Goal: Obtain resource: Download file/media

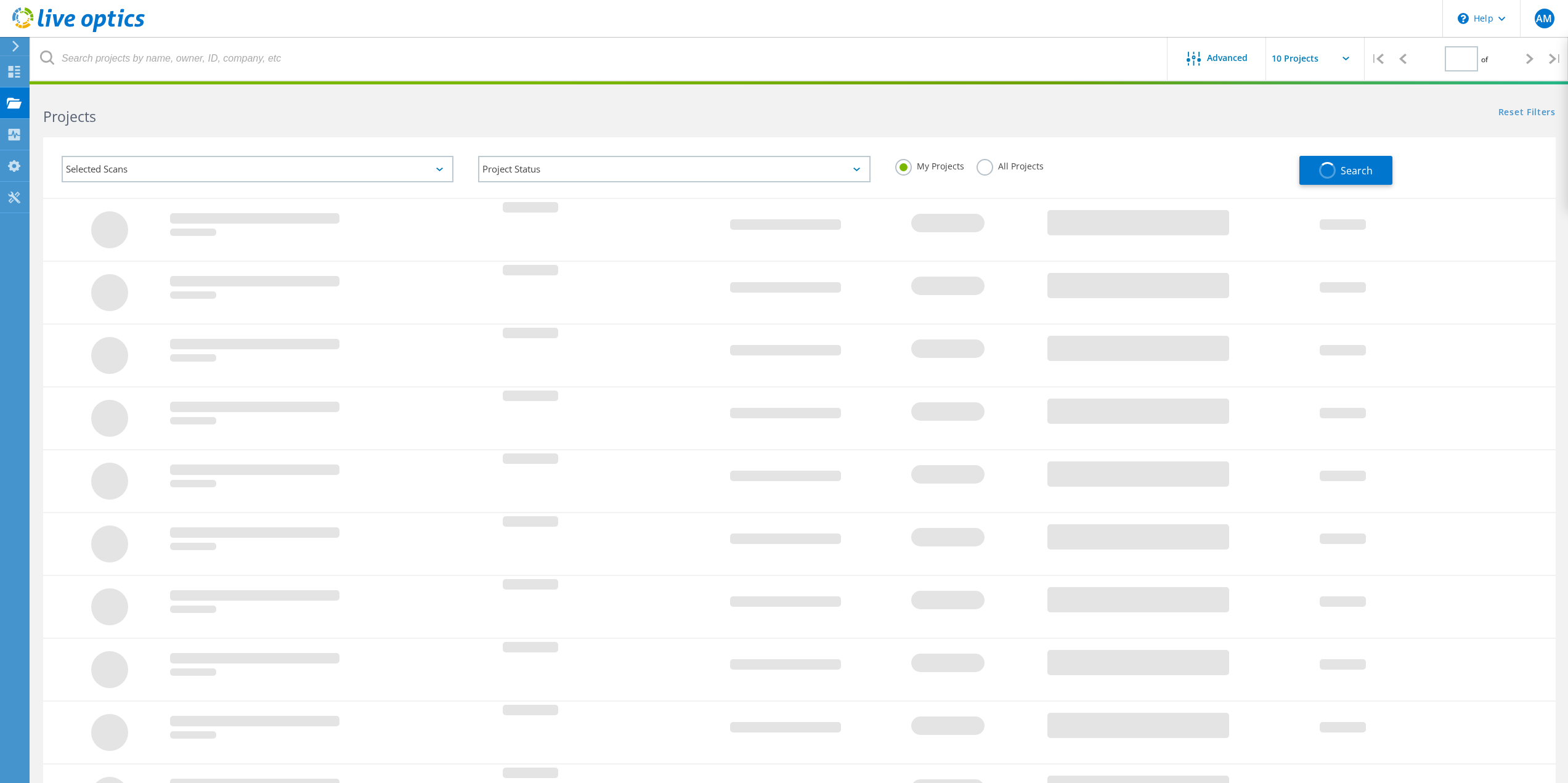
type input "1"
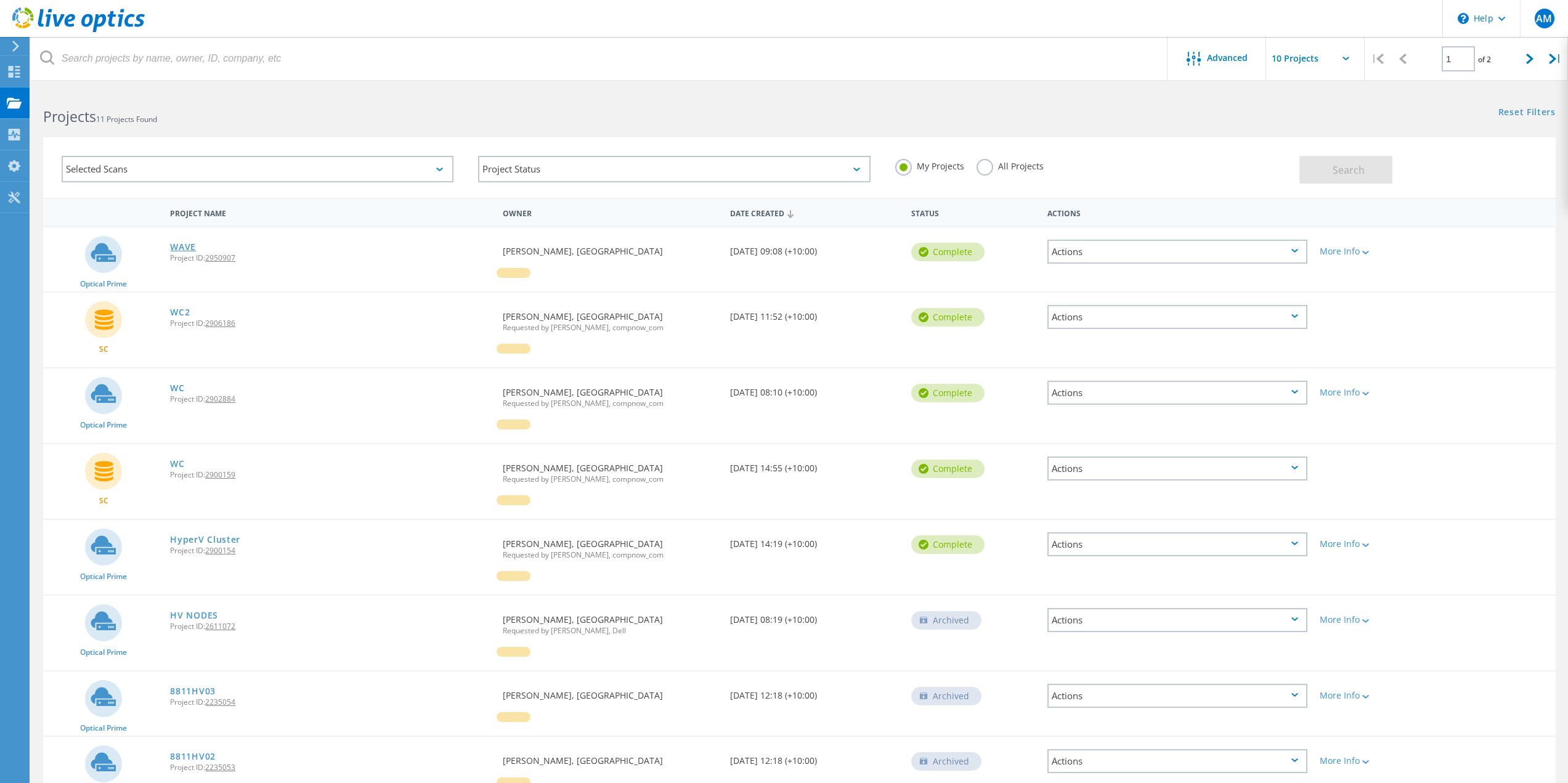
click at [189, 244] on link "WAVE" at bounding box center [183, 247] width 26 height 8
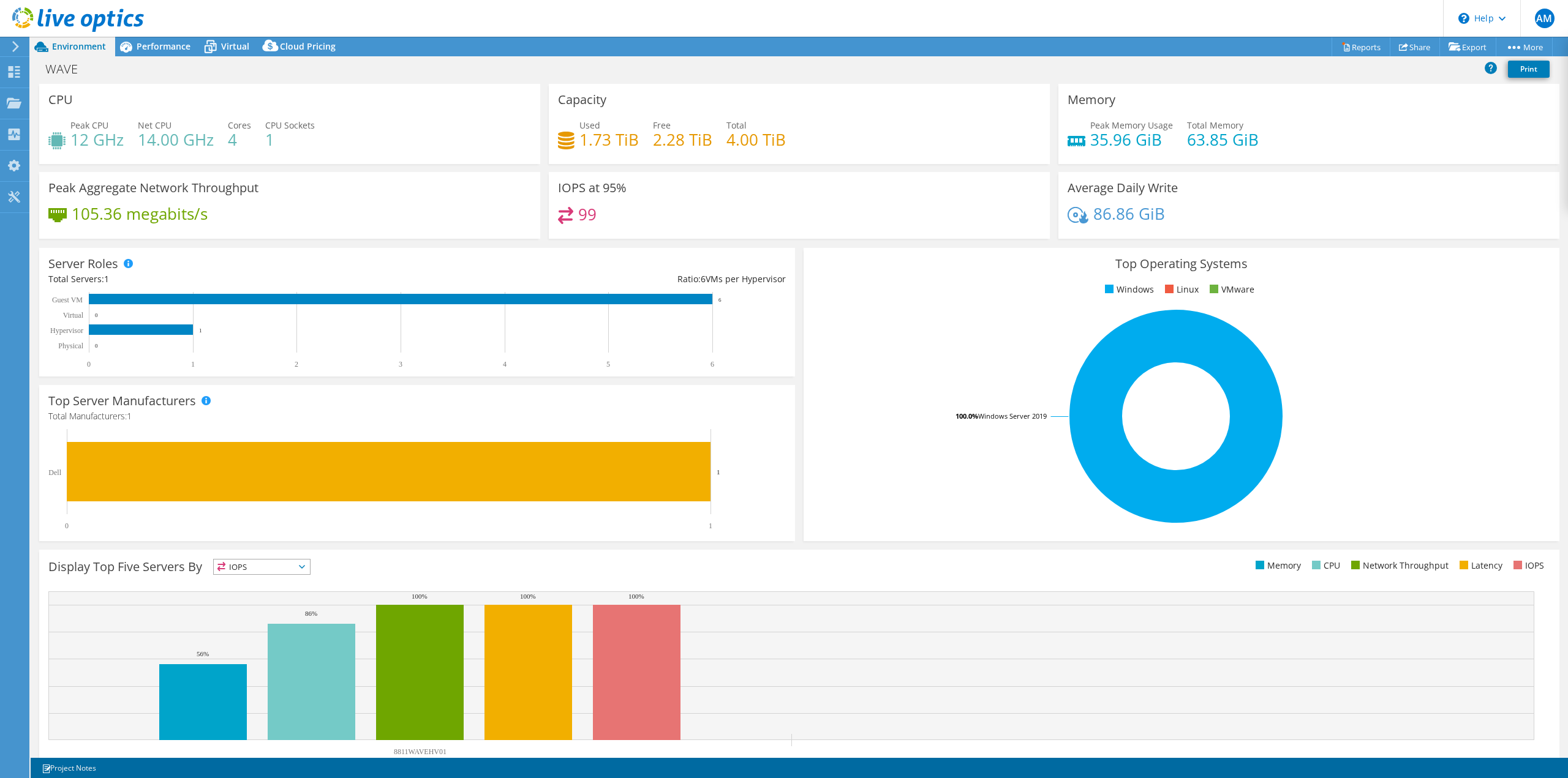
select select "USD"
click at [1359, 47] on link "Reports" at bounding box center [1360, 47] width 59 height 19
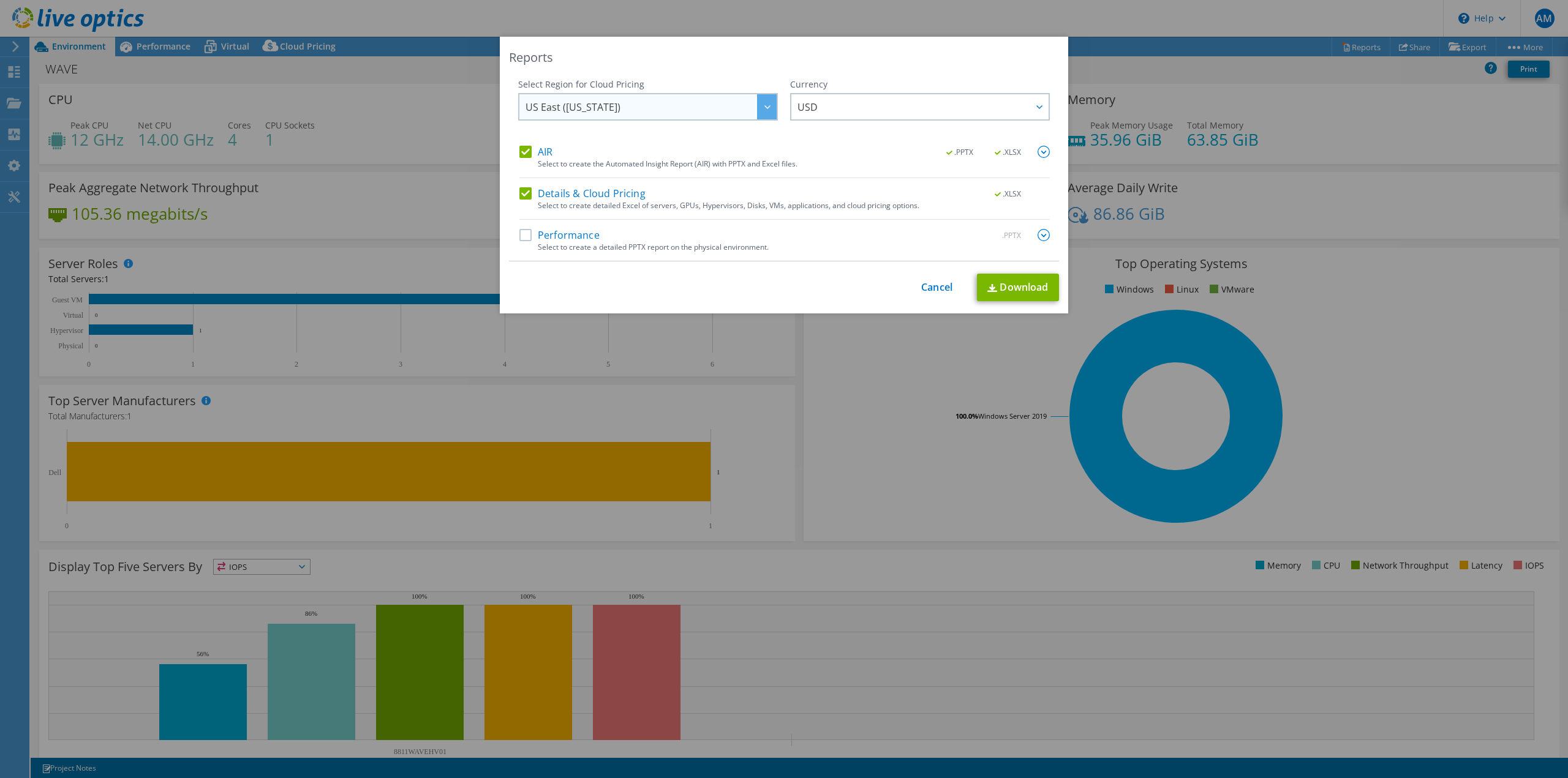
click at [715, 108] on span "US East (Virginia)" at bounding box center [650, 107] width 251 height 25
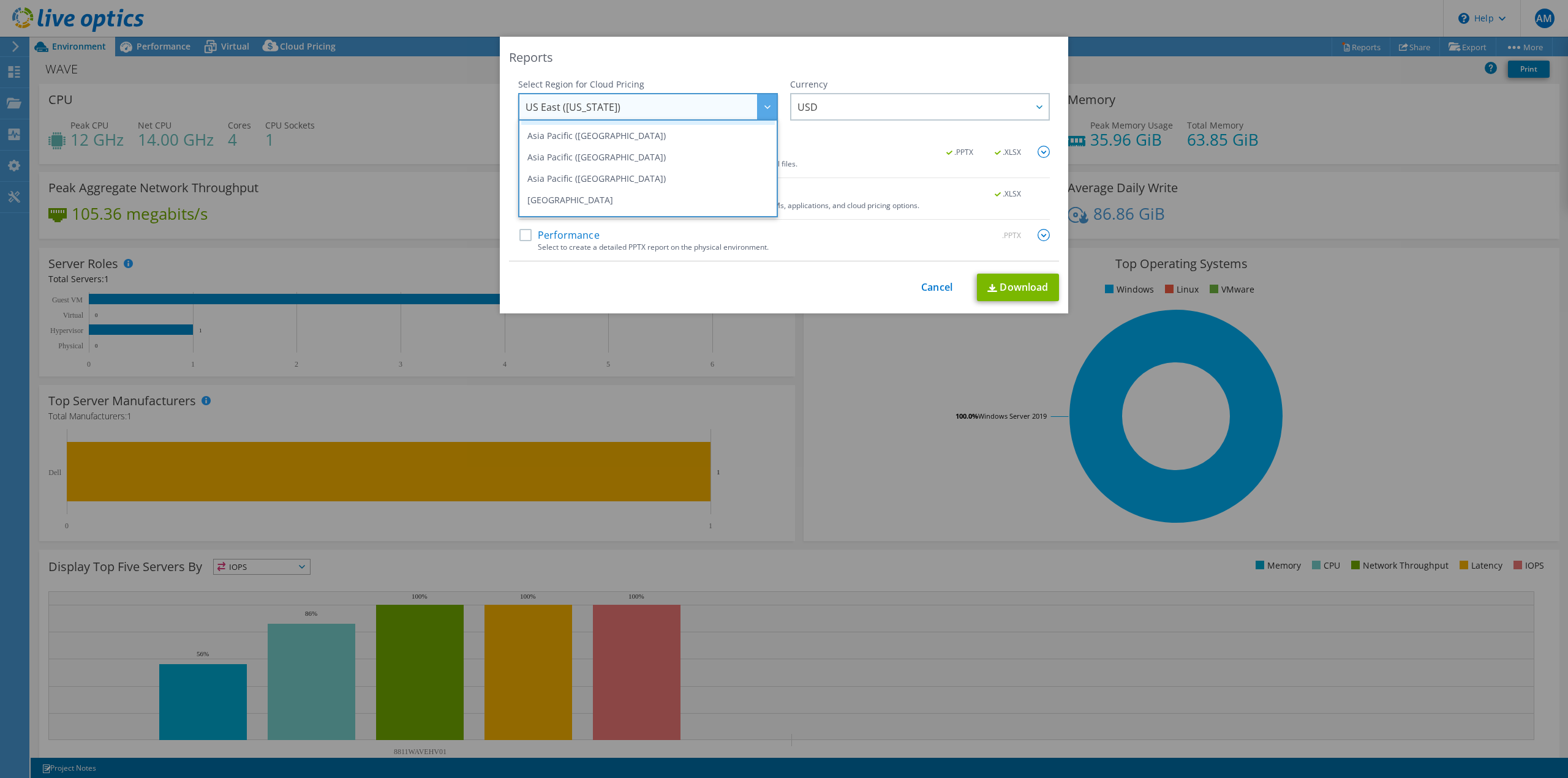
scroll to position [62, 0]
click at [535, 179] on li "Australia" at bounding box center [648, 179] width 254 height 22
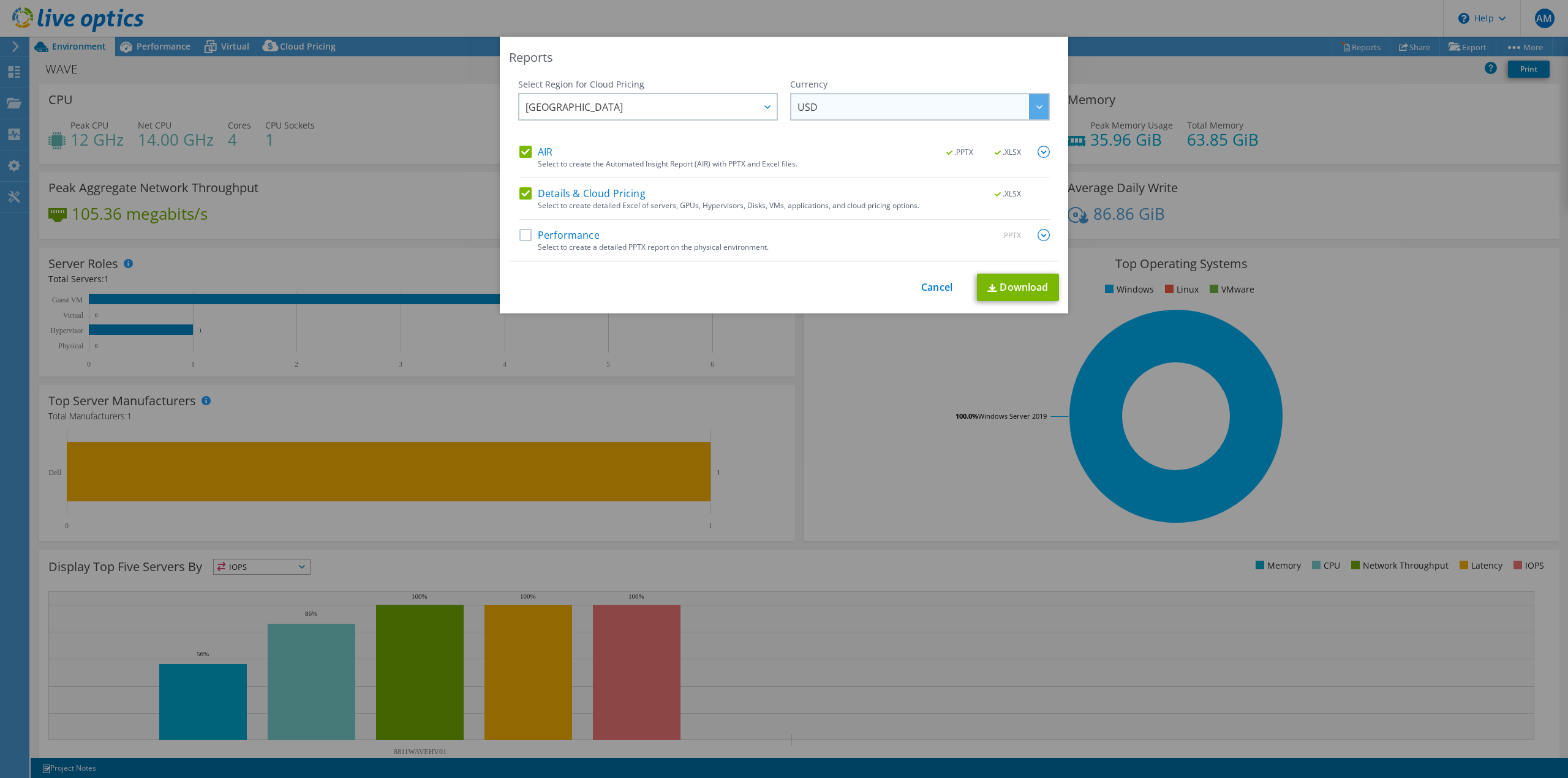
click at [818, 108] on span "USD" at bounding box center [923, 107] width 251 height 25
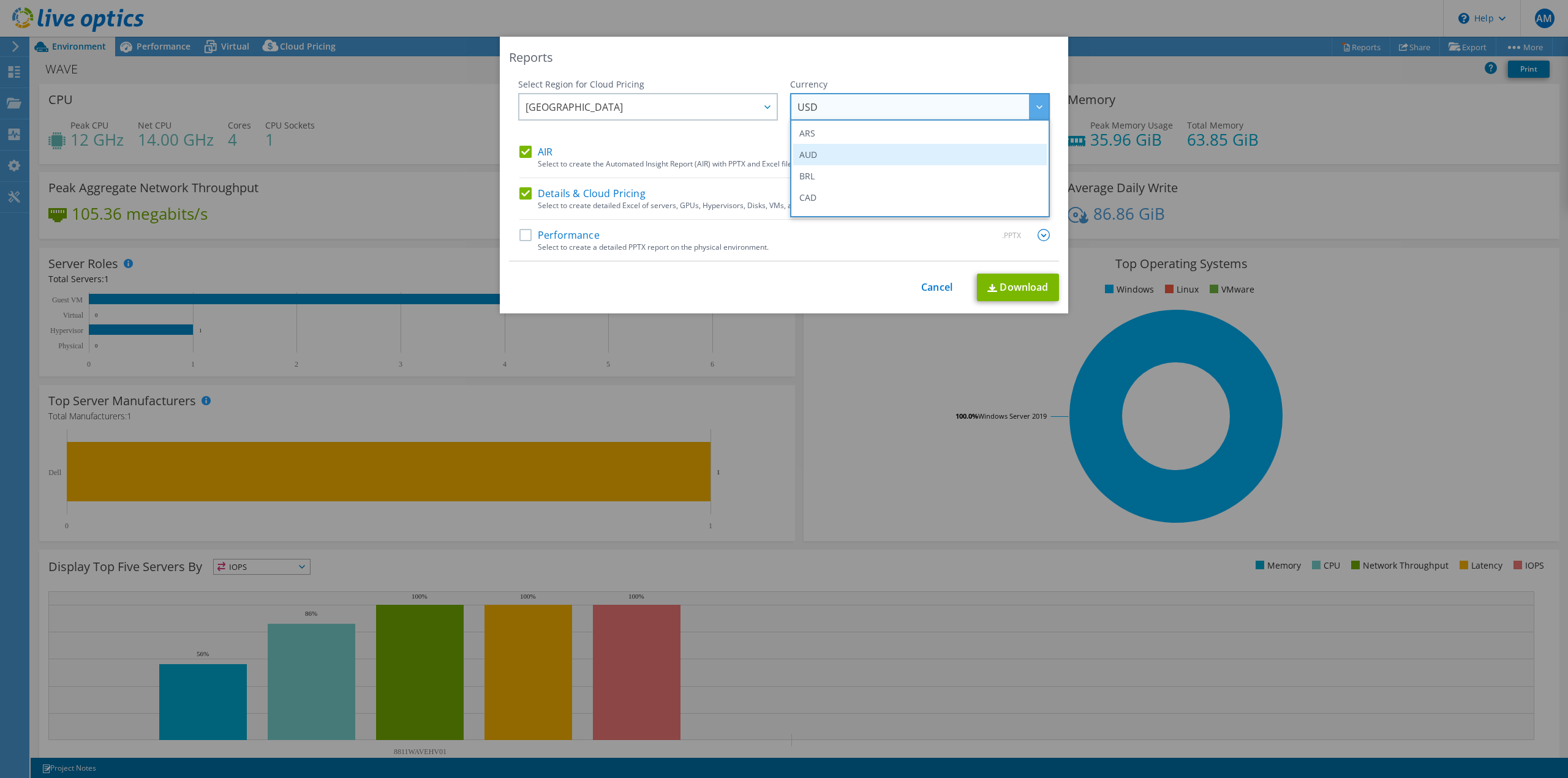
click at [812, 153] on li "AUD" at bounding box center [920, 155] width 254 height 22
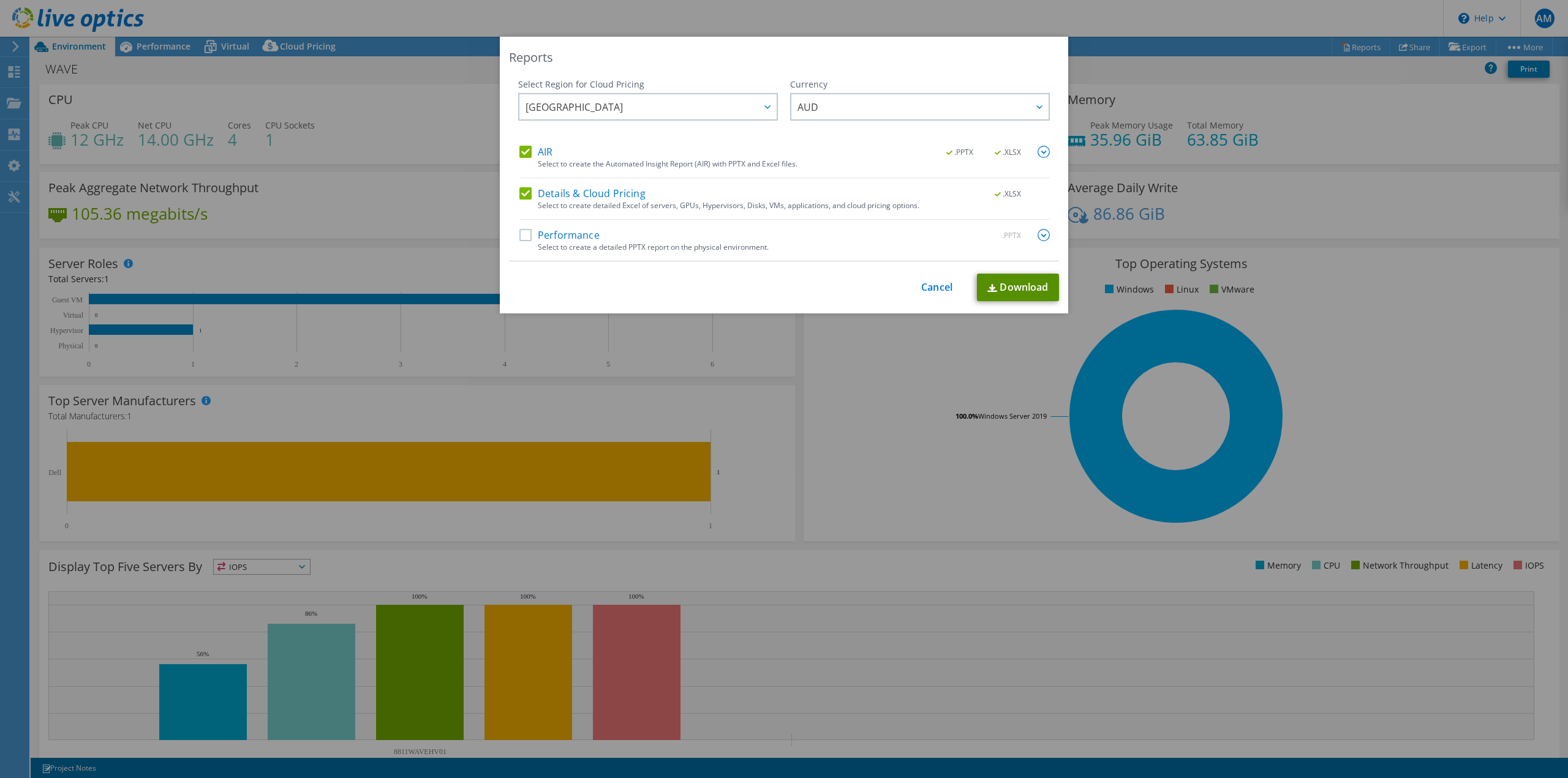
click at [1026, 290] on link "Download" at bounding box center [1017, 287] width 82 height 28
click at [520, 233] on div "Performance .PPTX" at bounding box center [784, 236] width 530 height 14
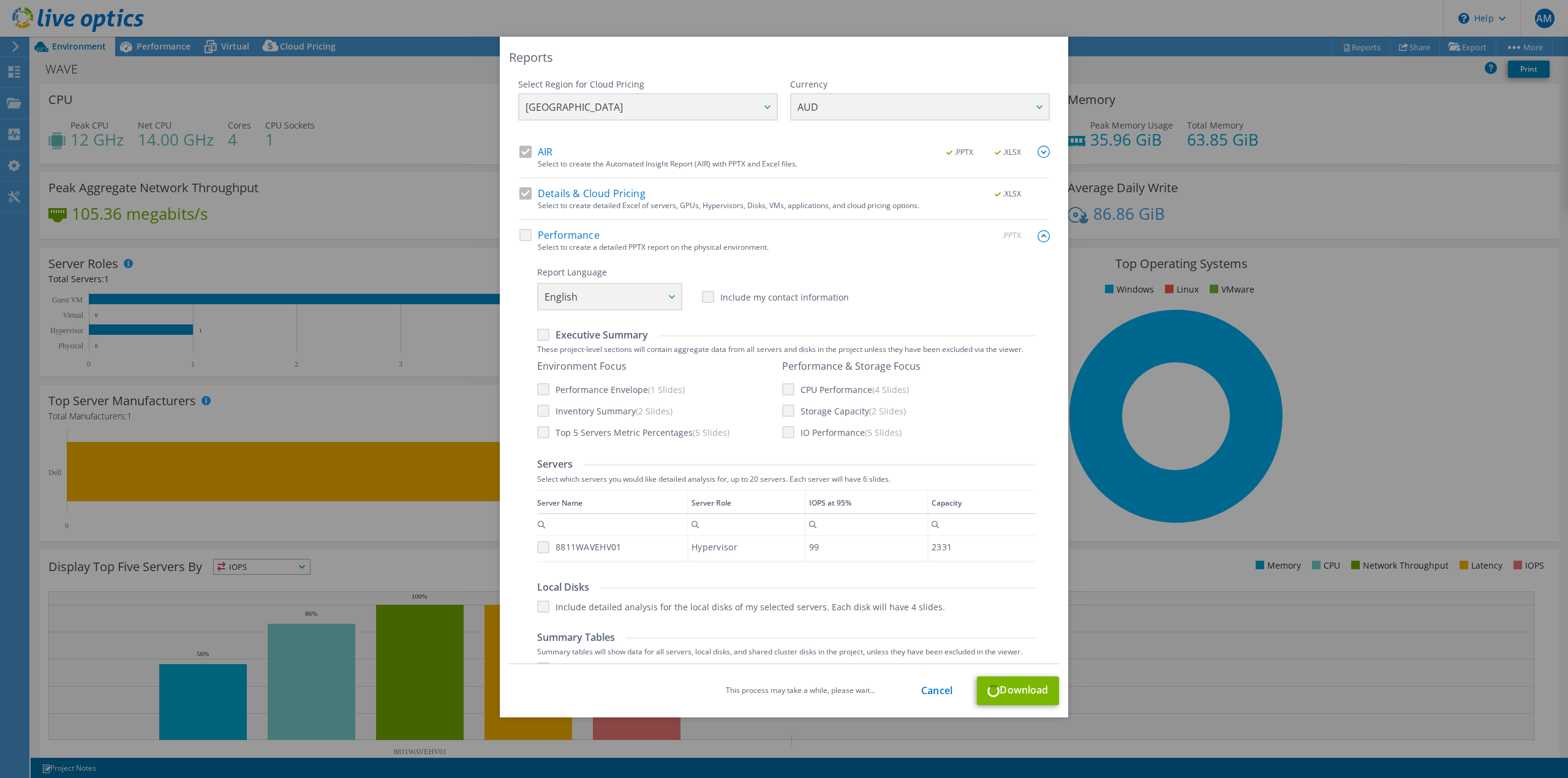
click at [522, 235] on div "Performance .PPTX" at bounding box center [784, 236] width 530 height 14
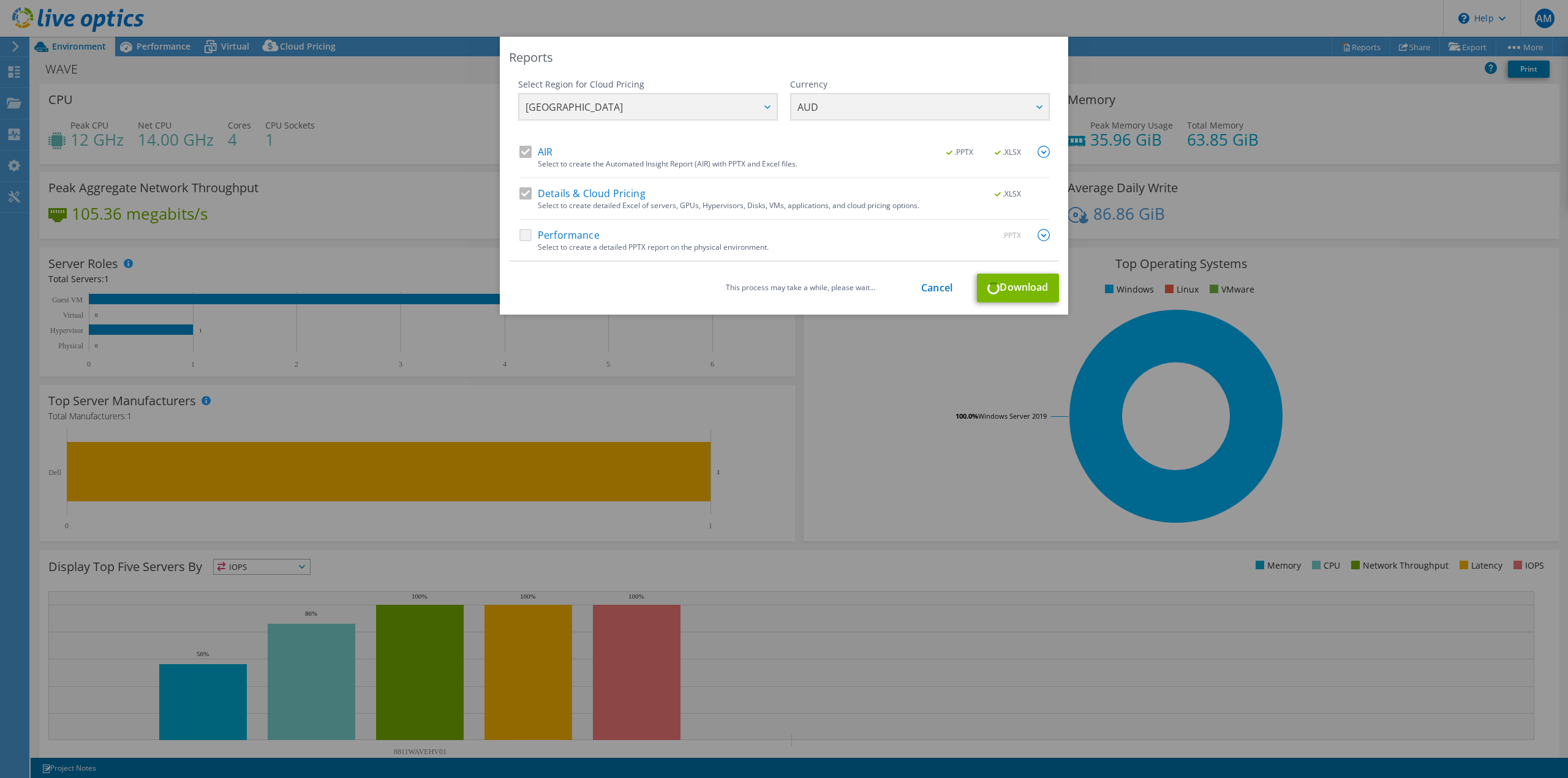
click at [1040, 239] on img at bounding box center [1044, 235] width 12 height 12
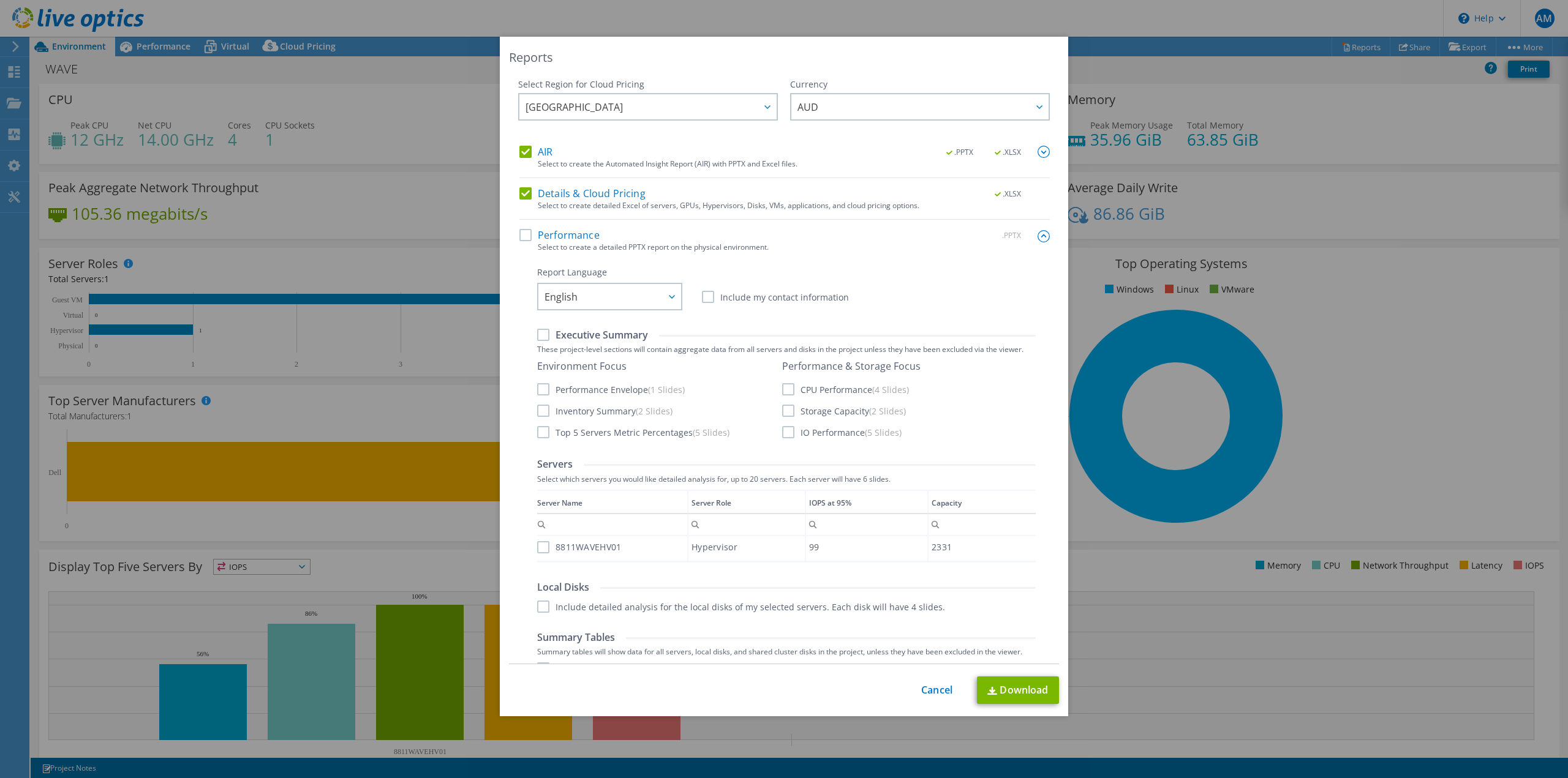
click at [1320, 119] on div "Reports Select Region for Cloud Pricing Asia Pacific (Hong Kong) Asia Pacific (…" at bounding box center [784, 389] width 1568 height 704
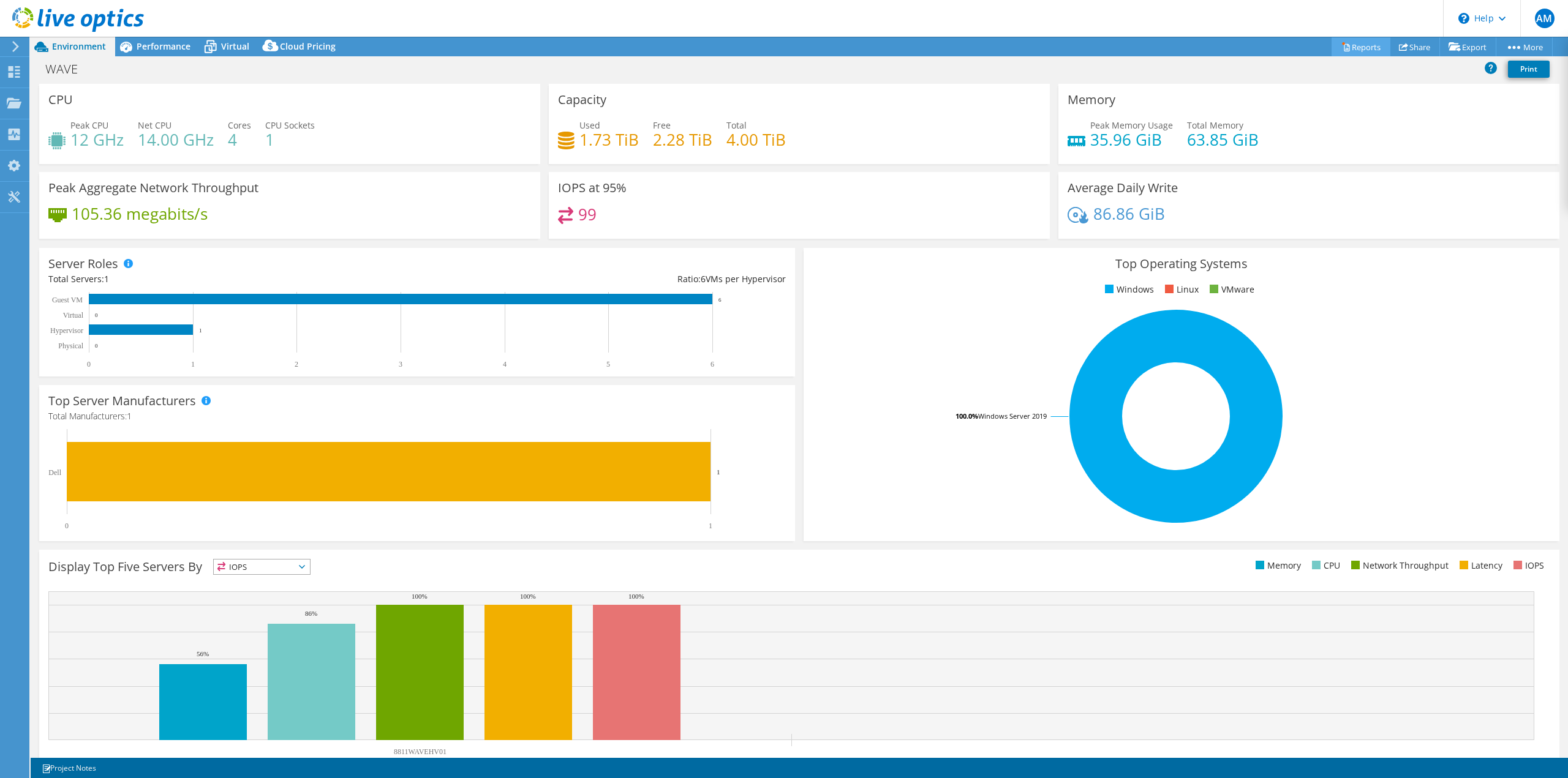
click at [1353, 46] on link "Reports" at bounding box center [1360, 47] width 59 height 19
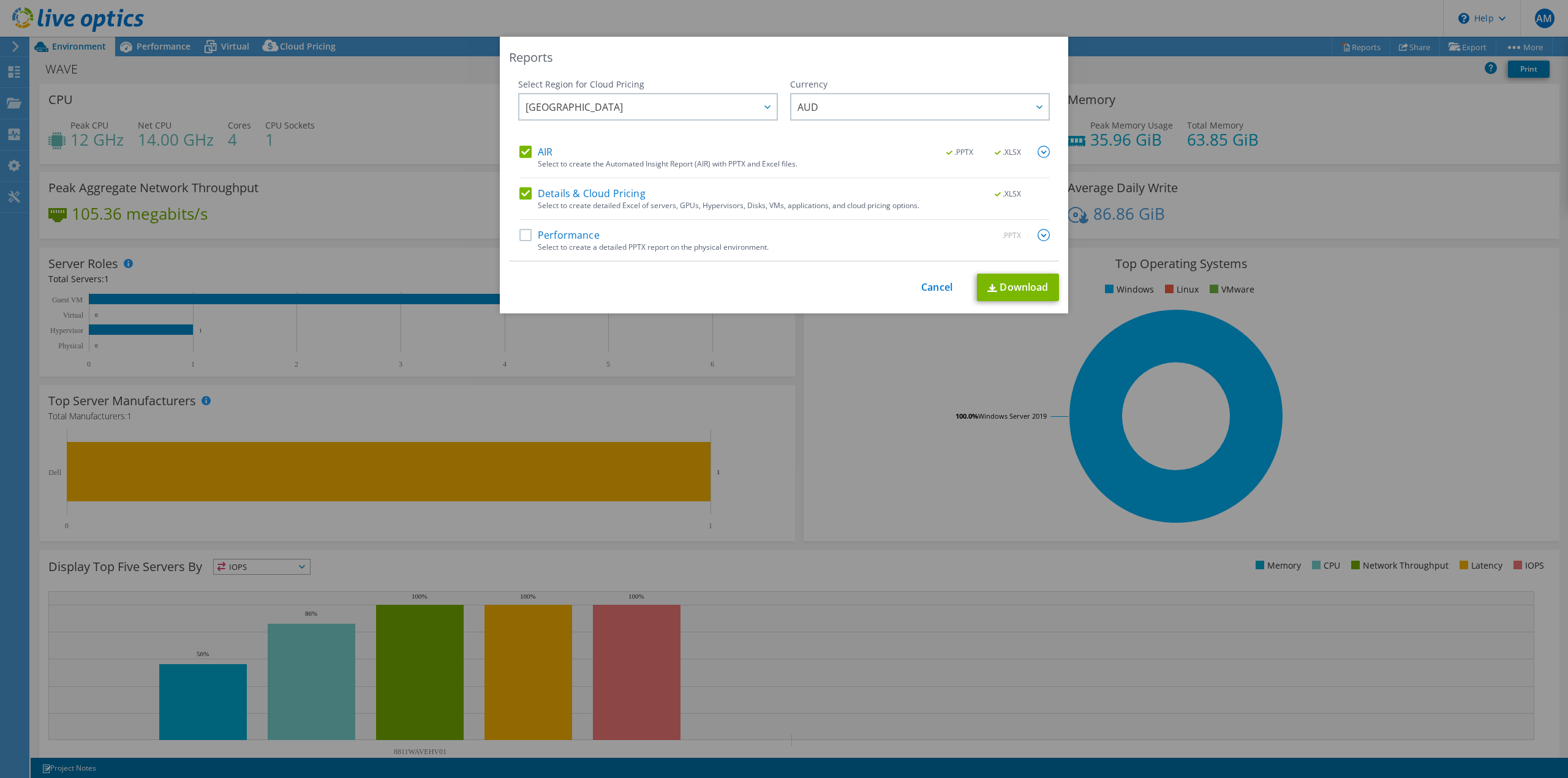
click at [521, 150] on label "AIR" at bounding box center [536, 152] width 33 height 12
click at [0, 0] on input "AIR" at bounding box center [0, 0] width 0 height 0
click at [523, 193] on label "Details & Cloud Pricing" at bounding box center [582, 194] width 126 height 12
click at [0, 0] on input "Details & Cloud Pricing" at bounding box center [0, 0] width 0 height 0
click at [520, 234] on label "Performance" at bounding box center [559, 235] width 80 height 12
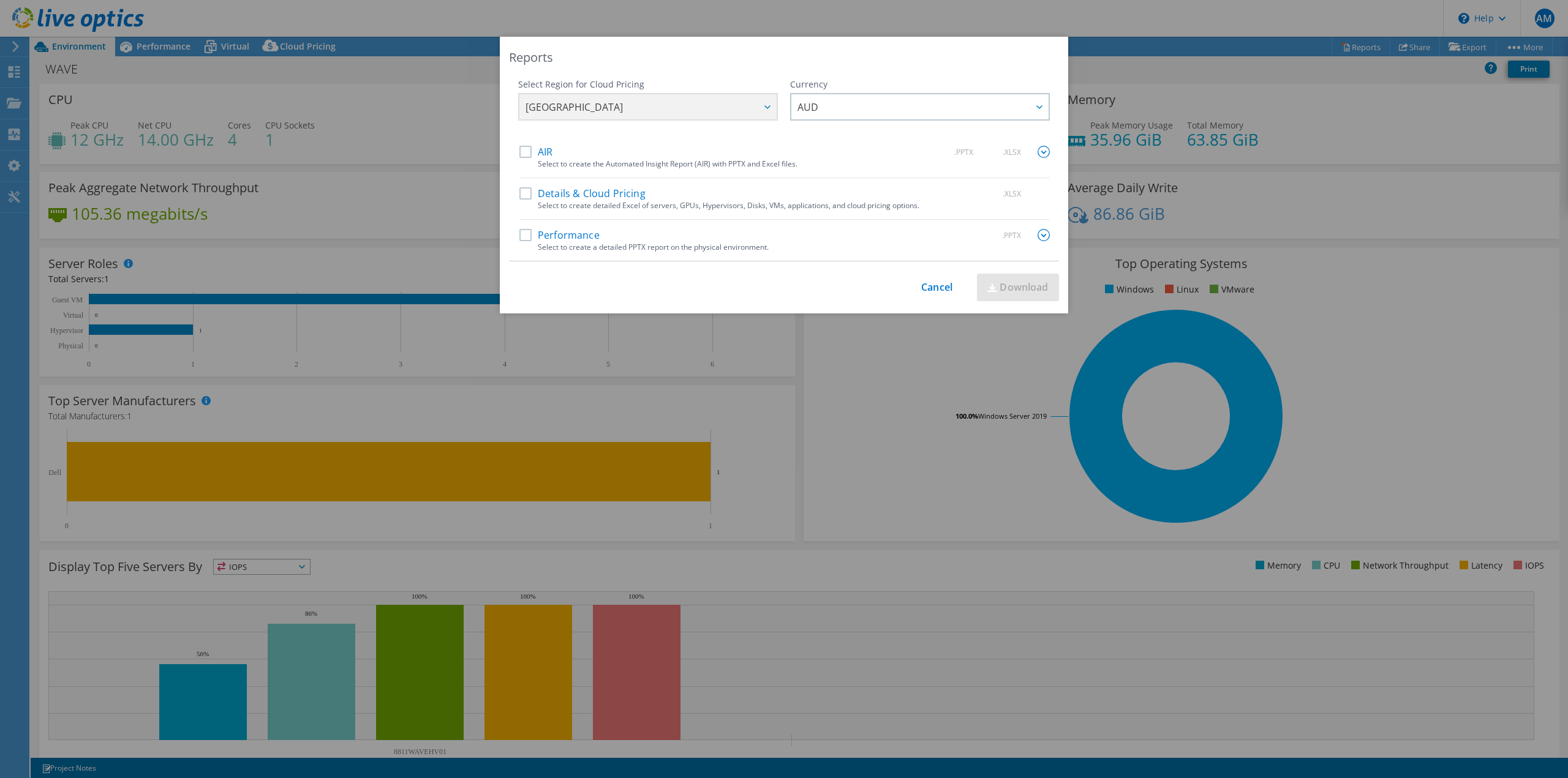
click at [0, 0] on input "Performance" at bounding box center [0, 0] width 0 height 0
click at [1039, 238] on img at bounding box center [1044, 235] width 12 height 12
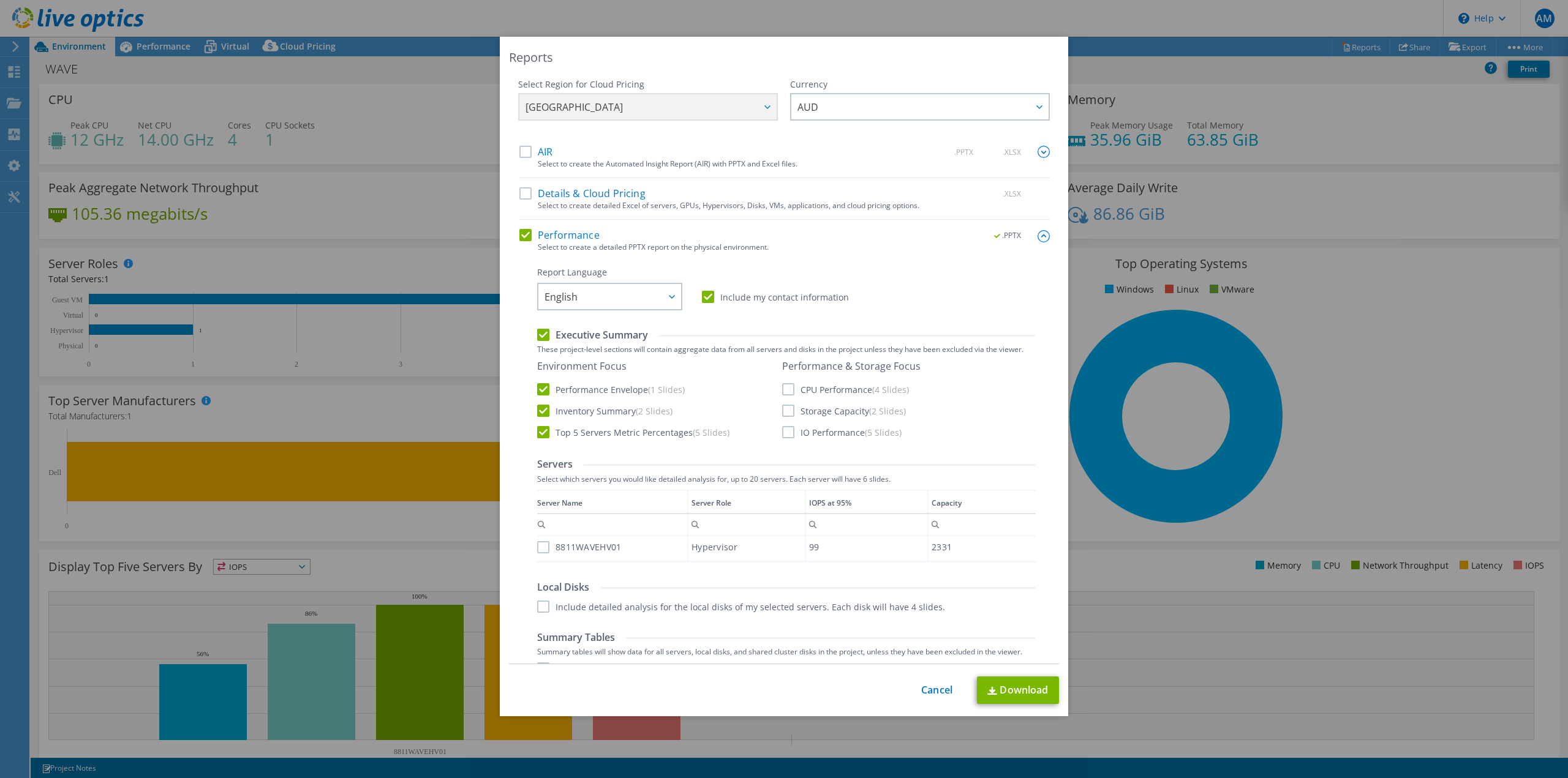
click at [785, 390] on label "CPU Performance (4 Slides)" at bounding box center [845, 389] width 127 height 12
click at [0, 0] on input "CPU Performance (4 Slides)" at bounding box center [0, 0] width 0 height 0
click at [782, 410] on label "Storage Capacity (2 Slides)" at bounding box center [843, 411] width 124 height 12
click at [0, 0] on input "Storage Capacity (2 Slides)" at bounding box center [0, 0] width 0 height 0
click at [786, 431] on label "IO Performance (5 Slides)" at bounding box center [841, 432] width 119 height 12
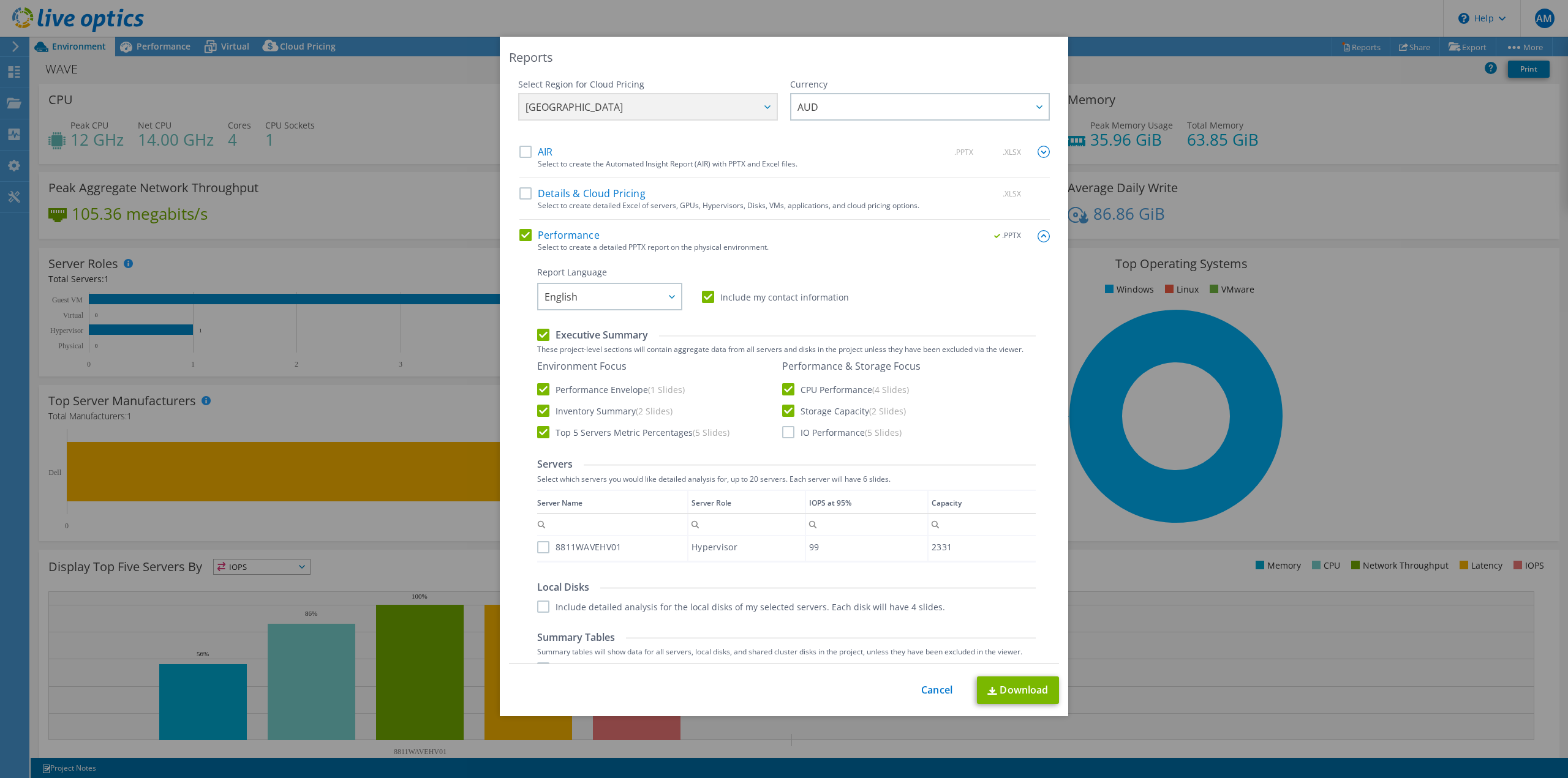
click at [0, 0] on input "IO Performance (5 Slides)" at bounding box center [0, 0] width 0 height 0
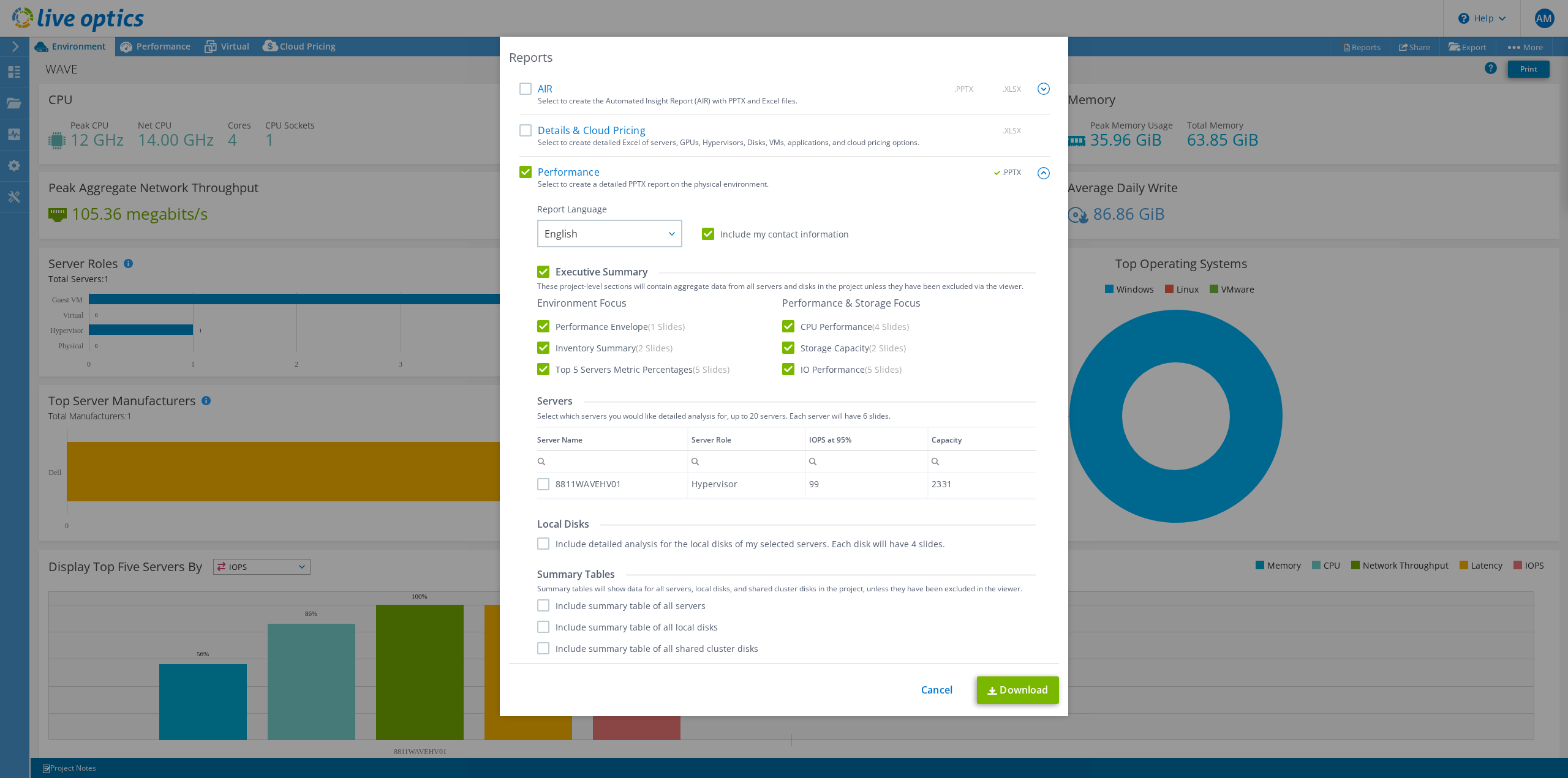
click at [544, 485] on label "8811WAVEHV01" at bounding box center [579, 484] width 84 height 12
click at [0, 0] on input "8811WAVEHV01" at bounding box center [0, 0] width 0 height 0
click at [542, 540] on label "Include detailed analysis for the local disks of my selected servers. Each disk…" at bounding box center [741, 544] width 408 height 12
click at [0, 0] on input "Include detailed analysis for the local disks of my selected servers. Each disk…" at bounding box center [0, 0] width 0 height 0
click at [540, 602] on label "Include summary table of all servers" at bounding box center [621, 605] width 168 height 12
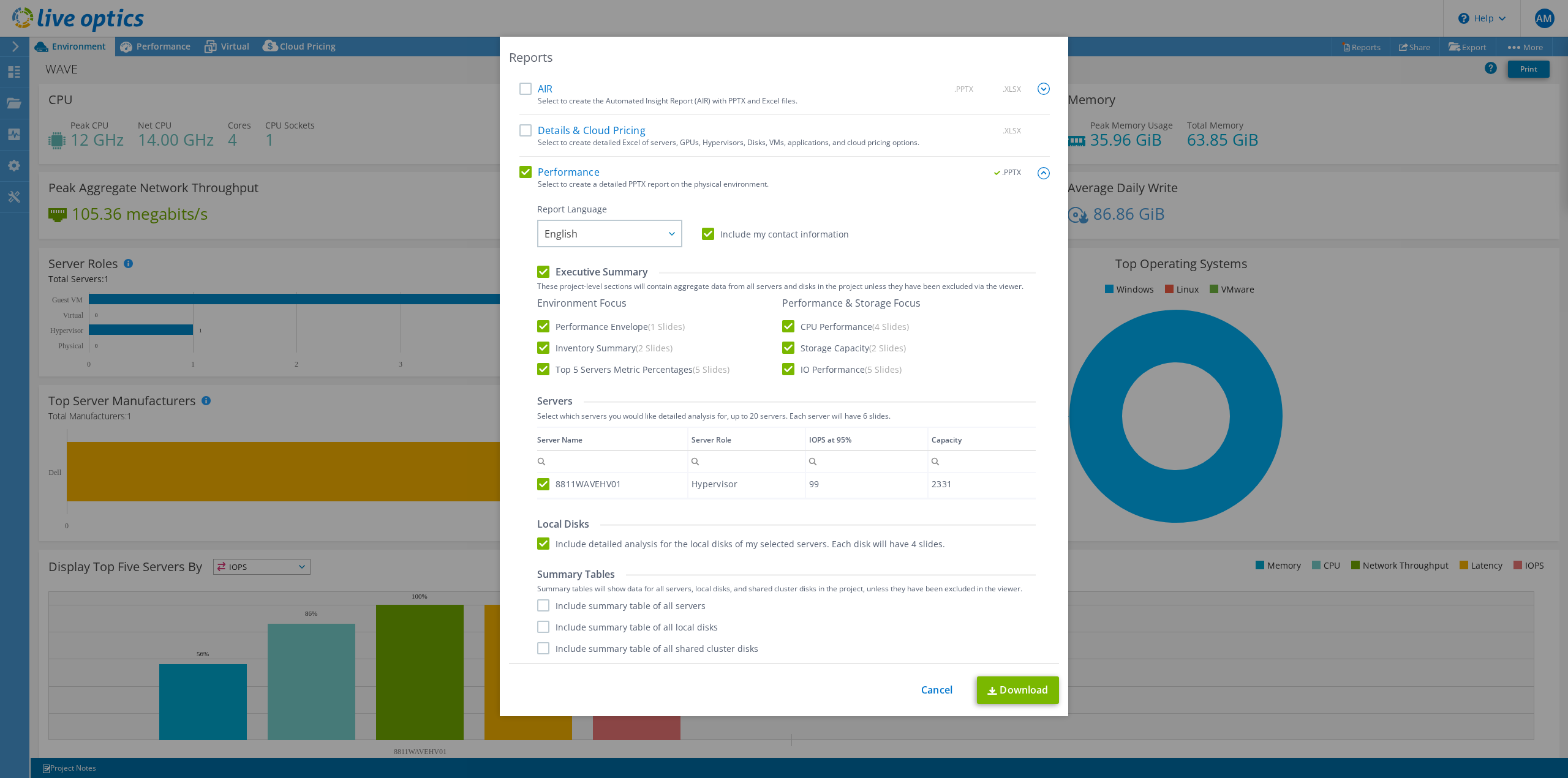
click at [0, 0] on input "Include summary table of all servers" at bounding box center [0, 0] width 0 height 0
click at [538, 628] on label "Include summary table of all local disks" at bounding box center [627, 627] width 181 height 12
click at [0, 0] on input "Include summary table of all local disks" at bounding box center [0, 0] width 0 height 0
click at [540, 650] on label "Include summary table of all shared cluster disks" at bounding box center [647, 648] width 221 height 12
click at [0, 0] on input "Include summary table of all shared cluster disks" at bounding box center [0, 0] width 0 height 0
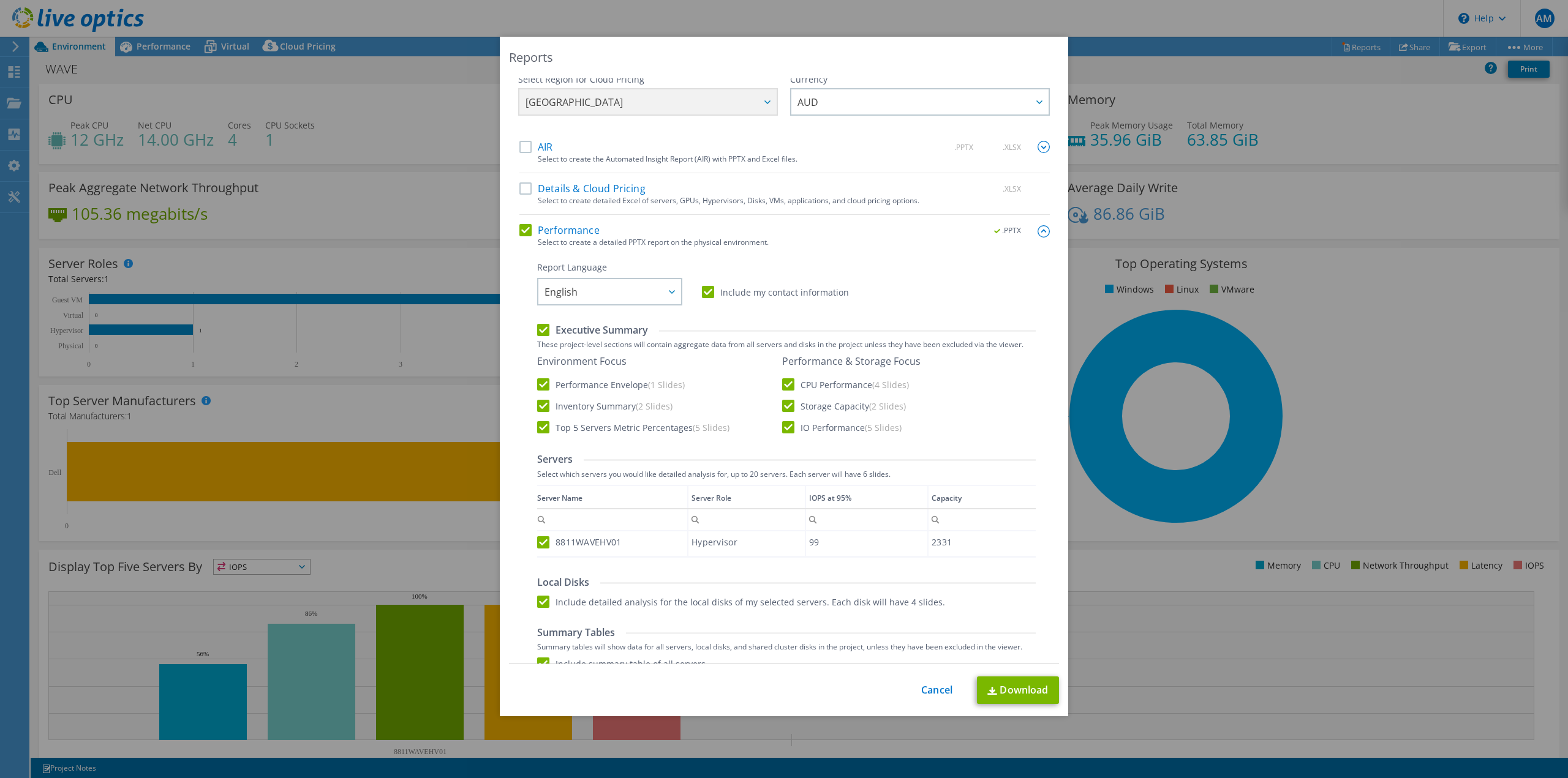
scroll to position [0, 0]
click at [1017, 692] on link "Download" at bounding box center [1017, 690] width 82 height 28
click at [928, 694] on link "Cancel" at bounding box center [937, 691] width 32 height 12
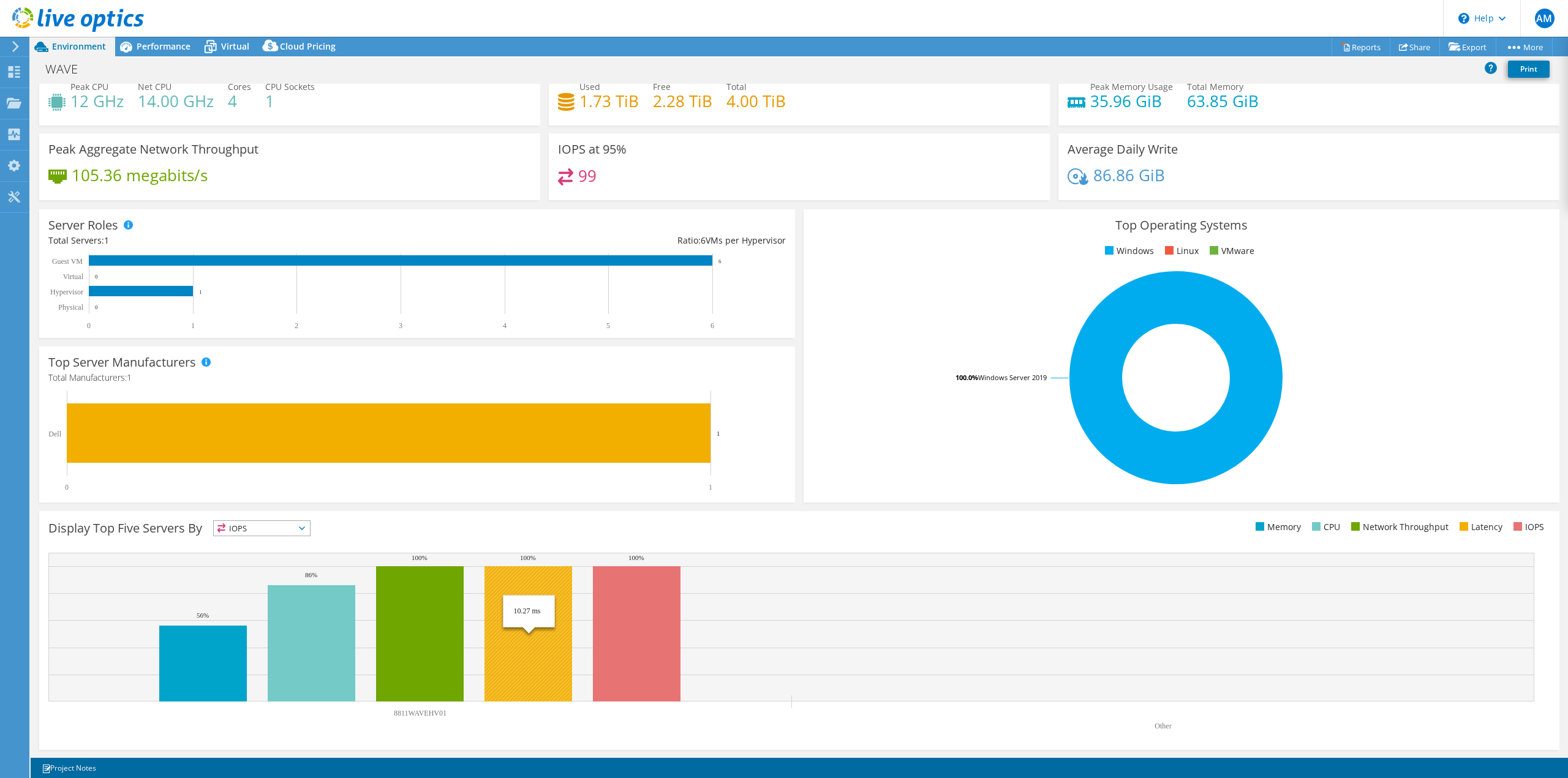
scroll to position [39, 0]
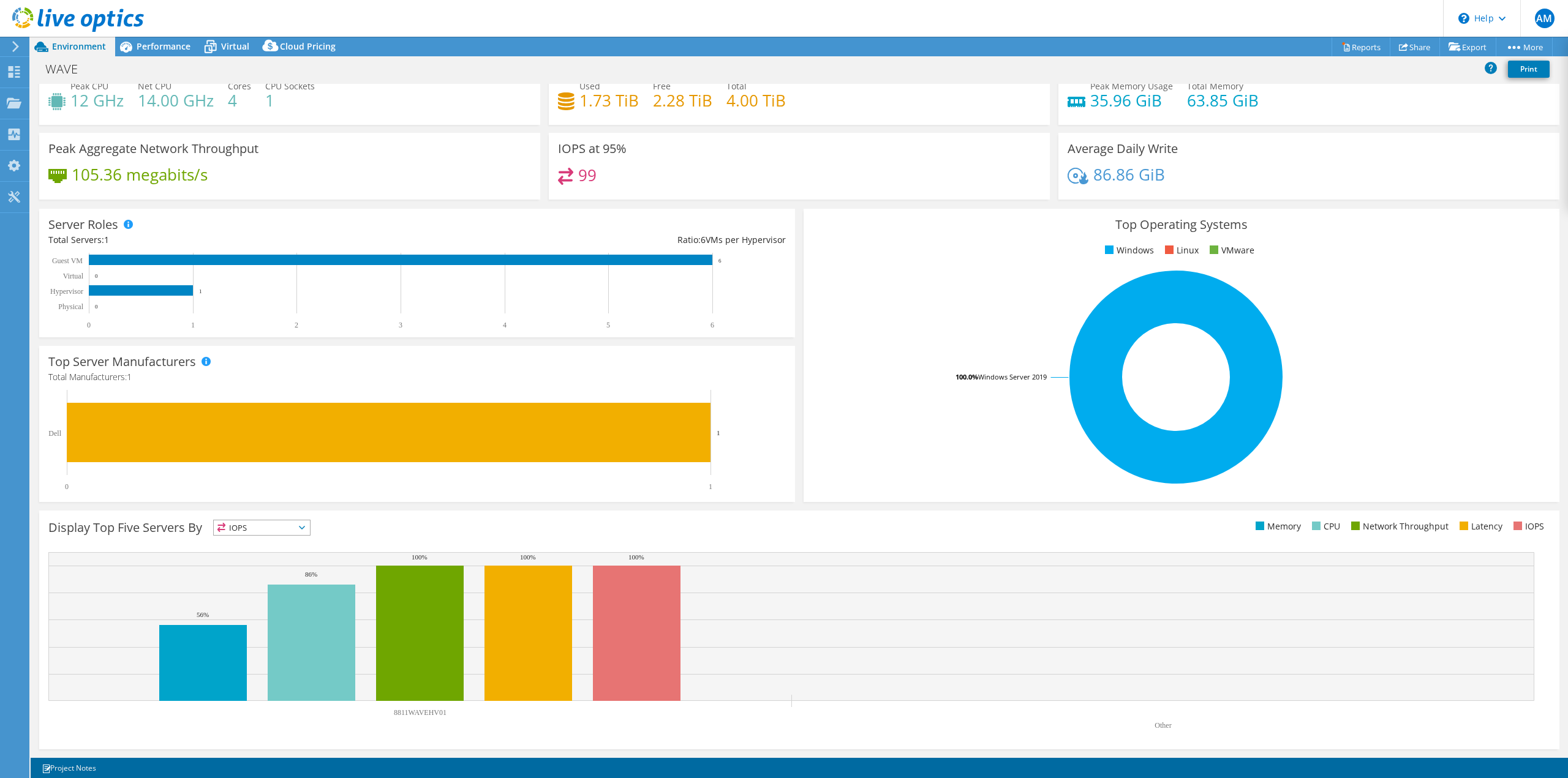
click at [261, 537] on div "Display Top Five Servers By IOPS IOPS" at bounding box center [423, 530] width 751 height 20
click at [263, 532] on span "IOPS" at bounding box center [262, 528] width 96 height 15
click at [257, 557] on li "Memory" at bounding box center [262, 560] width 96 height 17
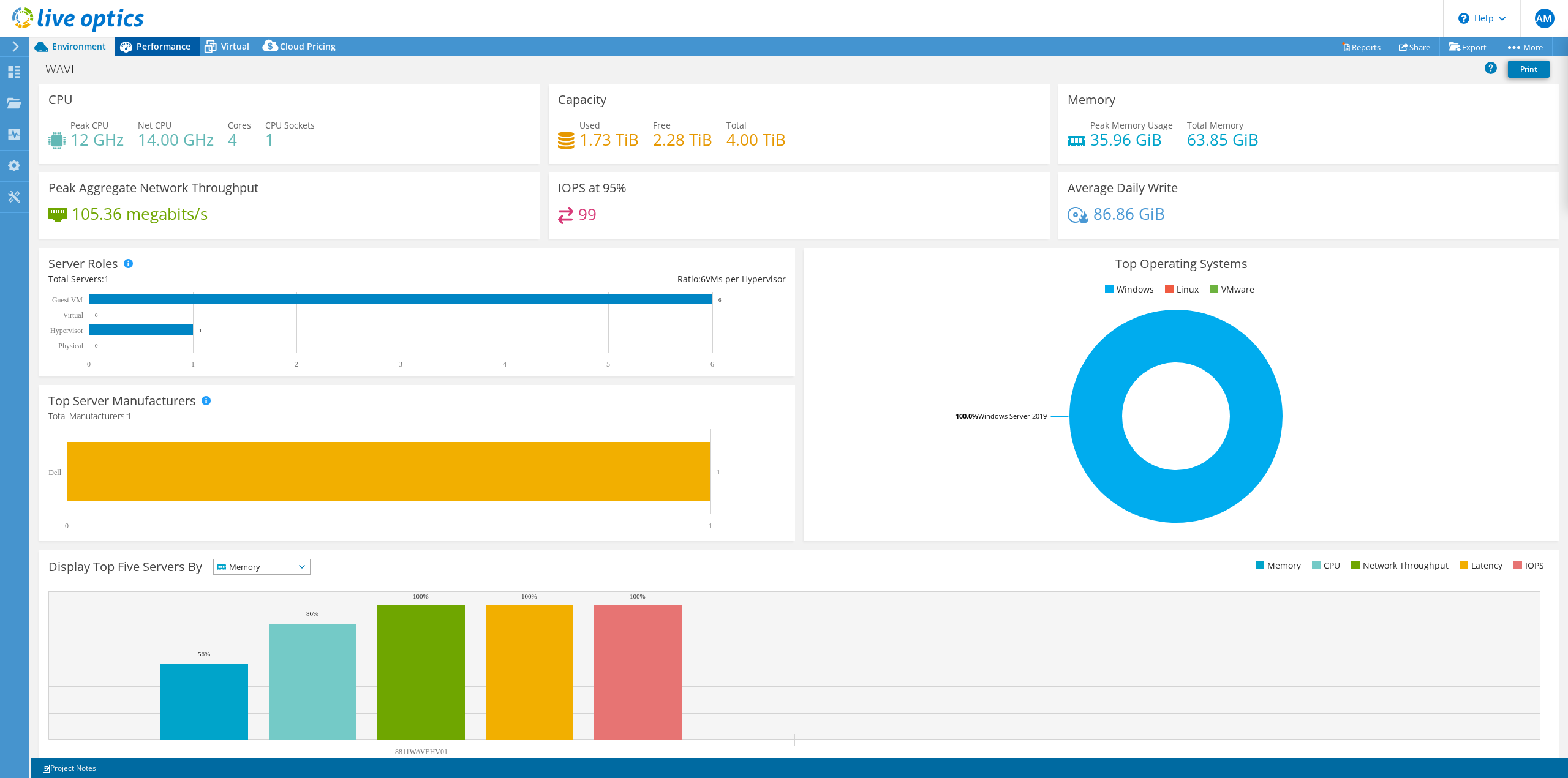
click at [166, 48] on span "Performance" at bounding box center [164, 47] width 54 height 12
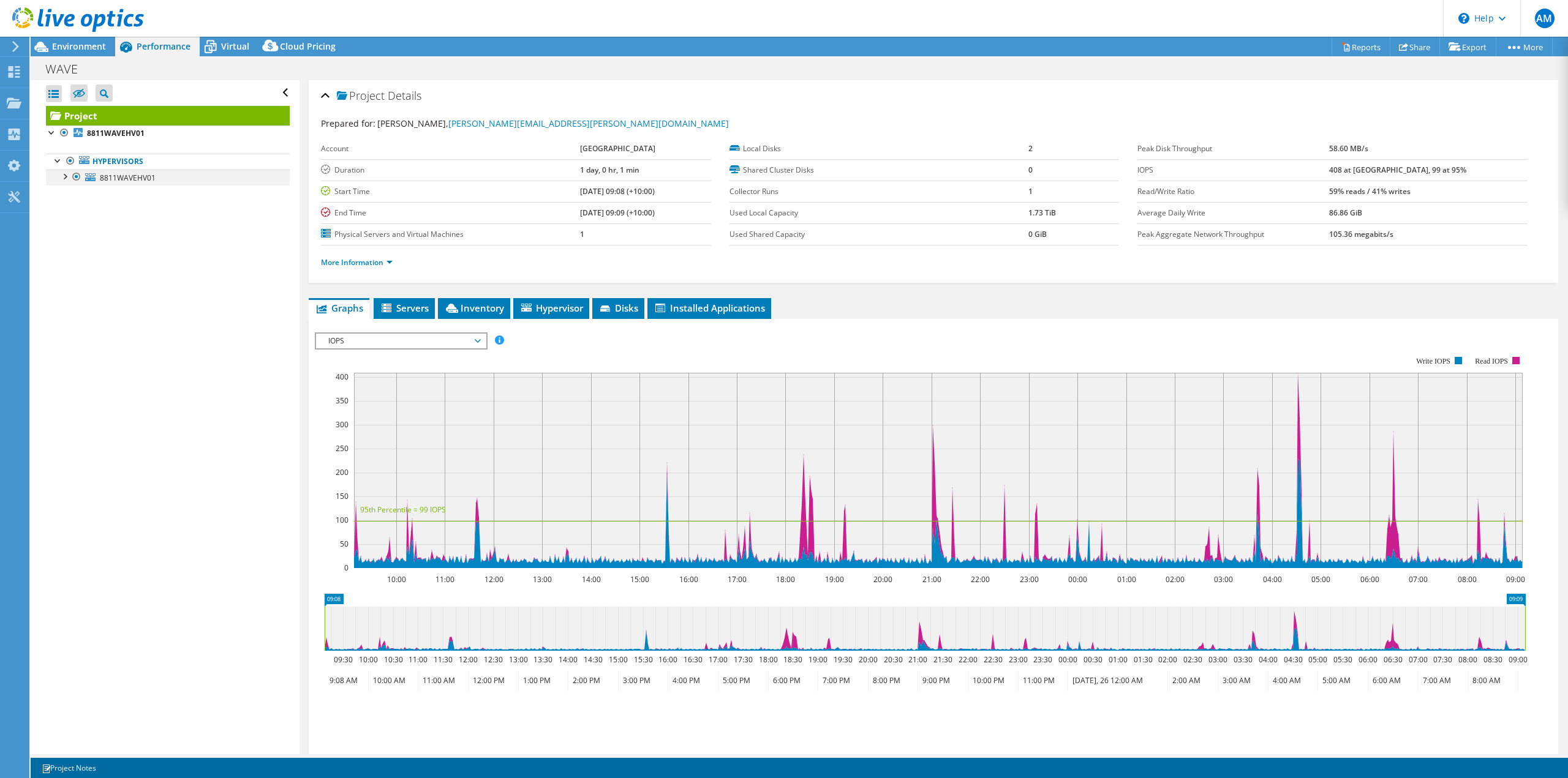
click at [62, 174] on div at bounding box center [65, 176] width 12 height 12
click at [411, 308] on span "Servers" at bounding box center [404, 308] width 49 height 12
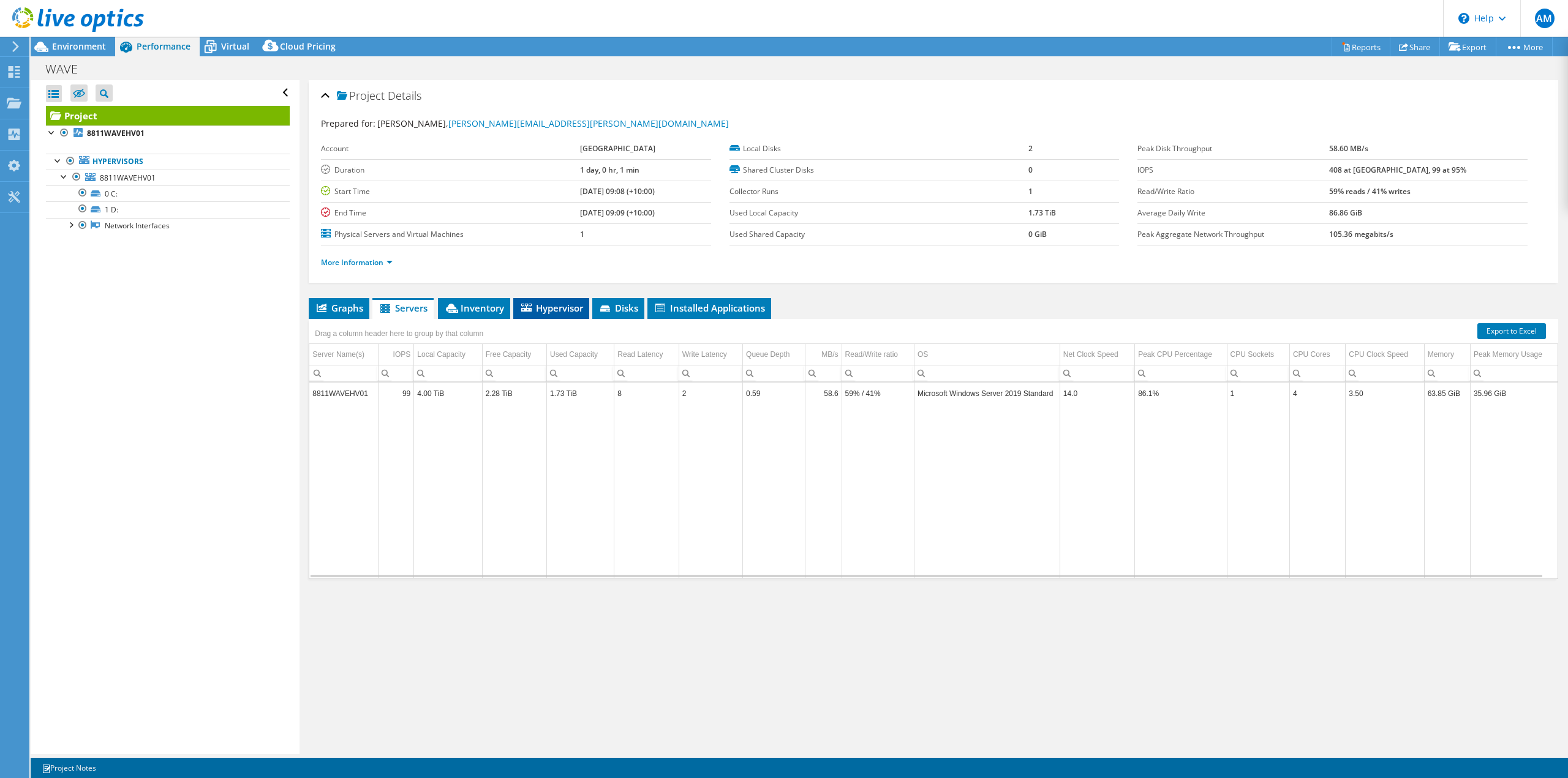
click at [553, 308] on span "Hypervisor" at bounding box center [551, 308] width 64 height 12
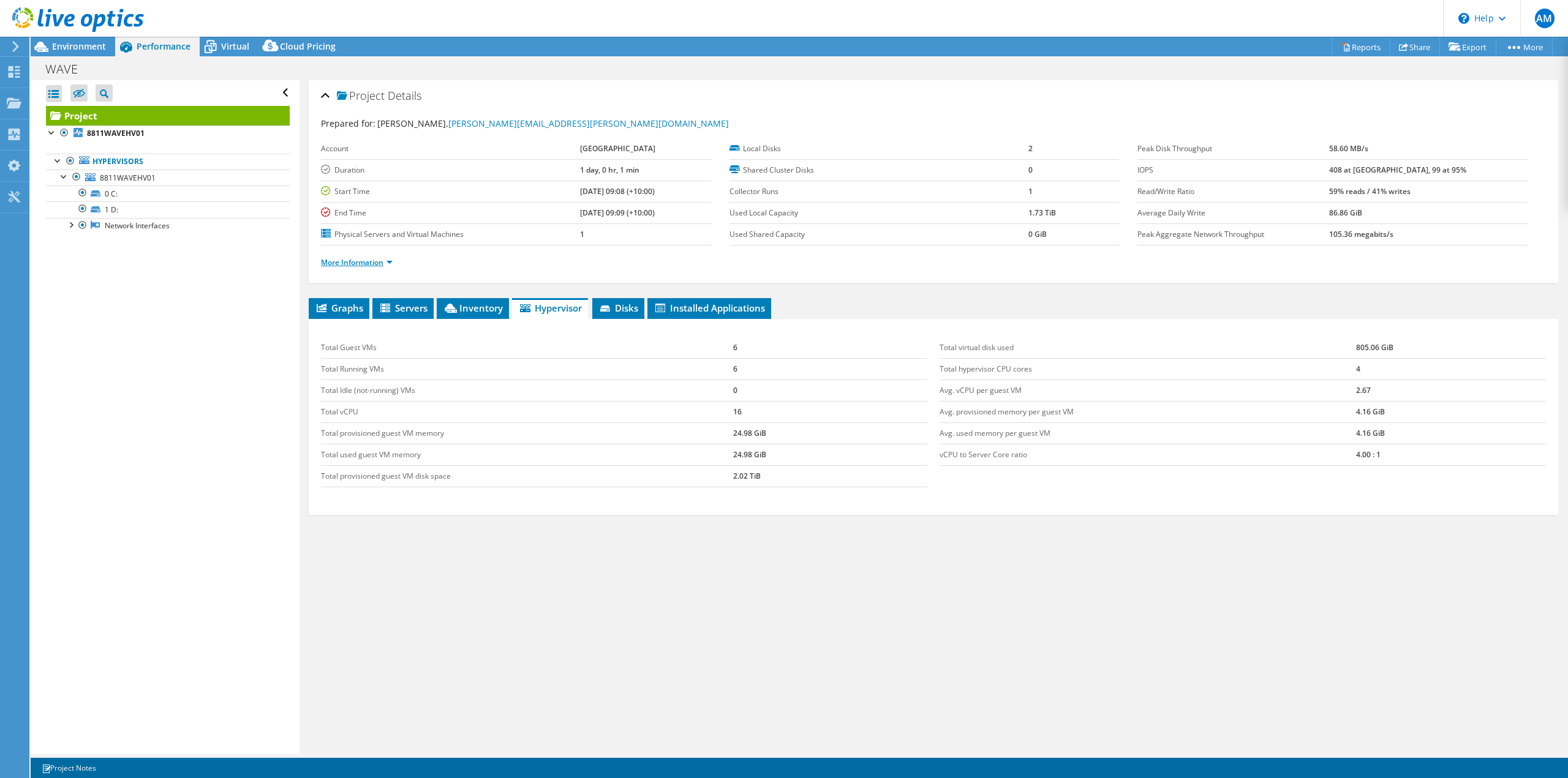
click at [360, 265] on link "More Information" at bounding box center [356, 263] width 71 height 11
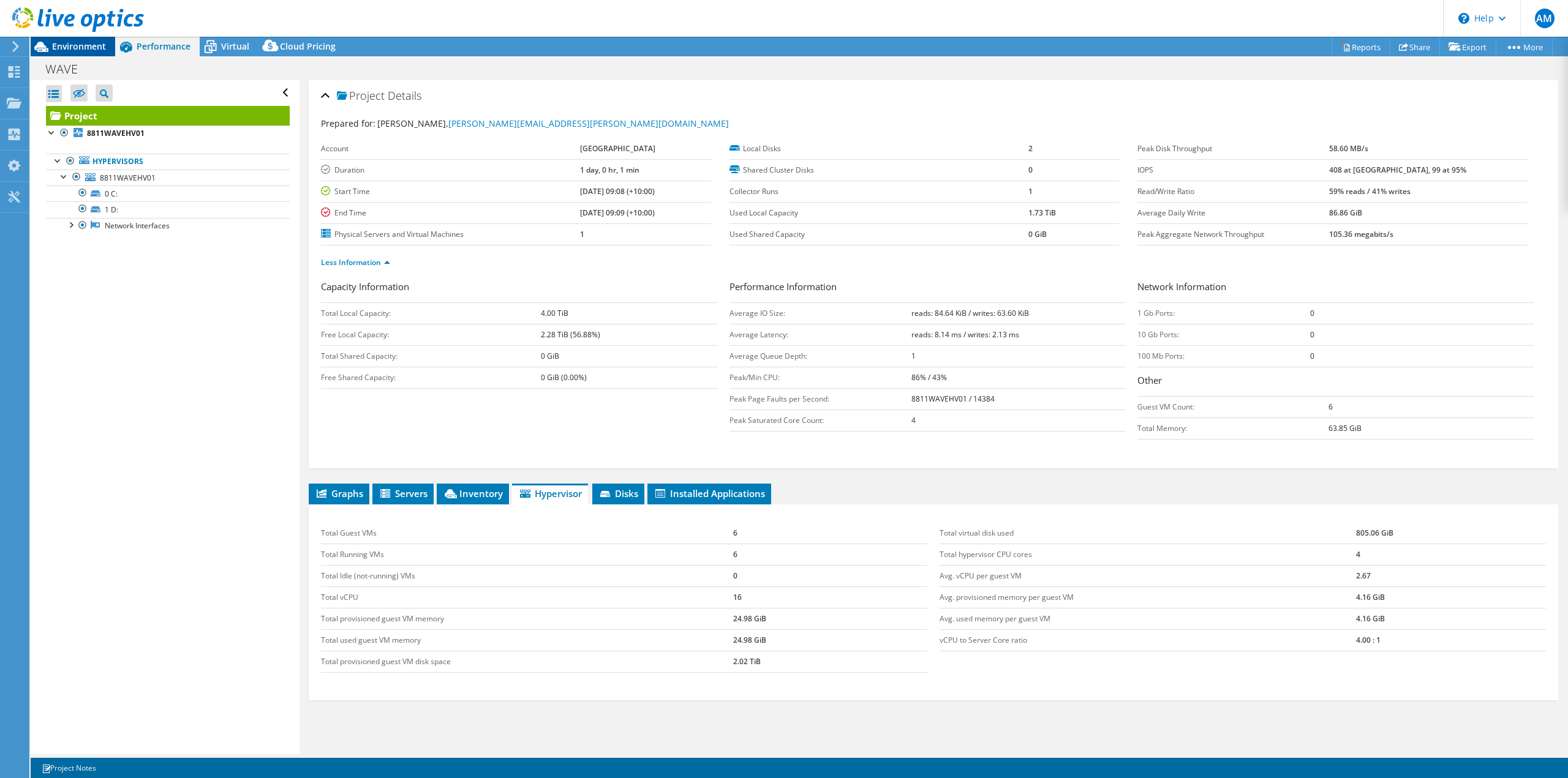
click at [81, 45] on span "Environment" at bounding box center [79, 47] width 54 height 12
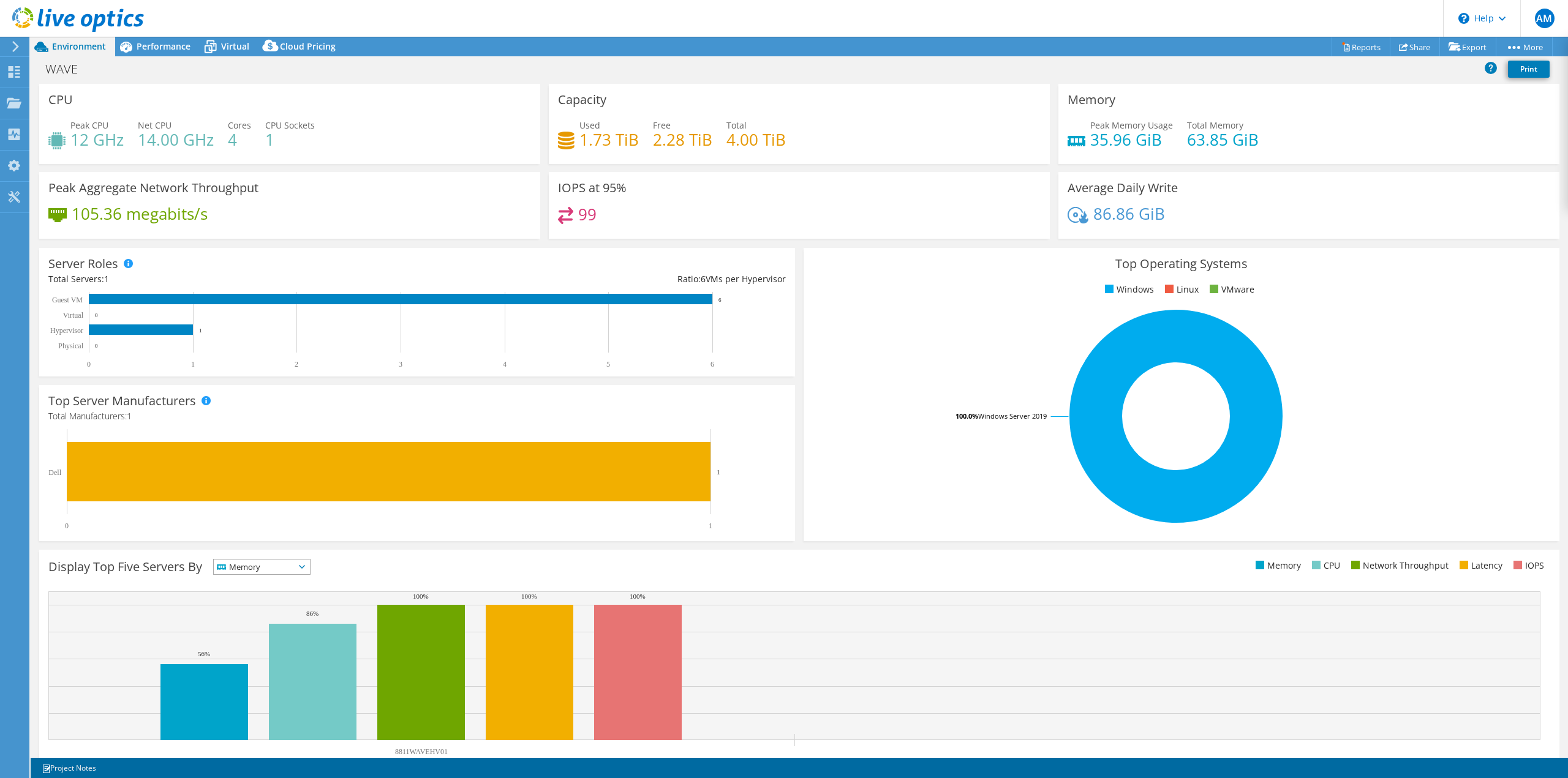
scroll to position [39, 0]
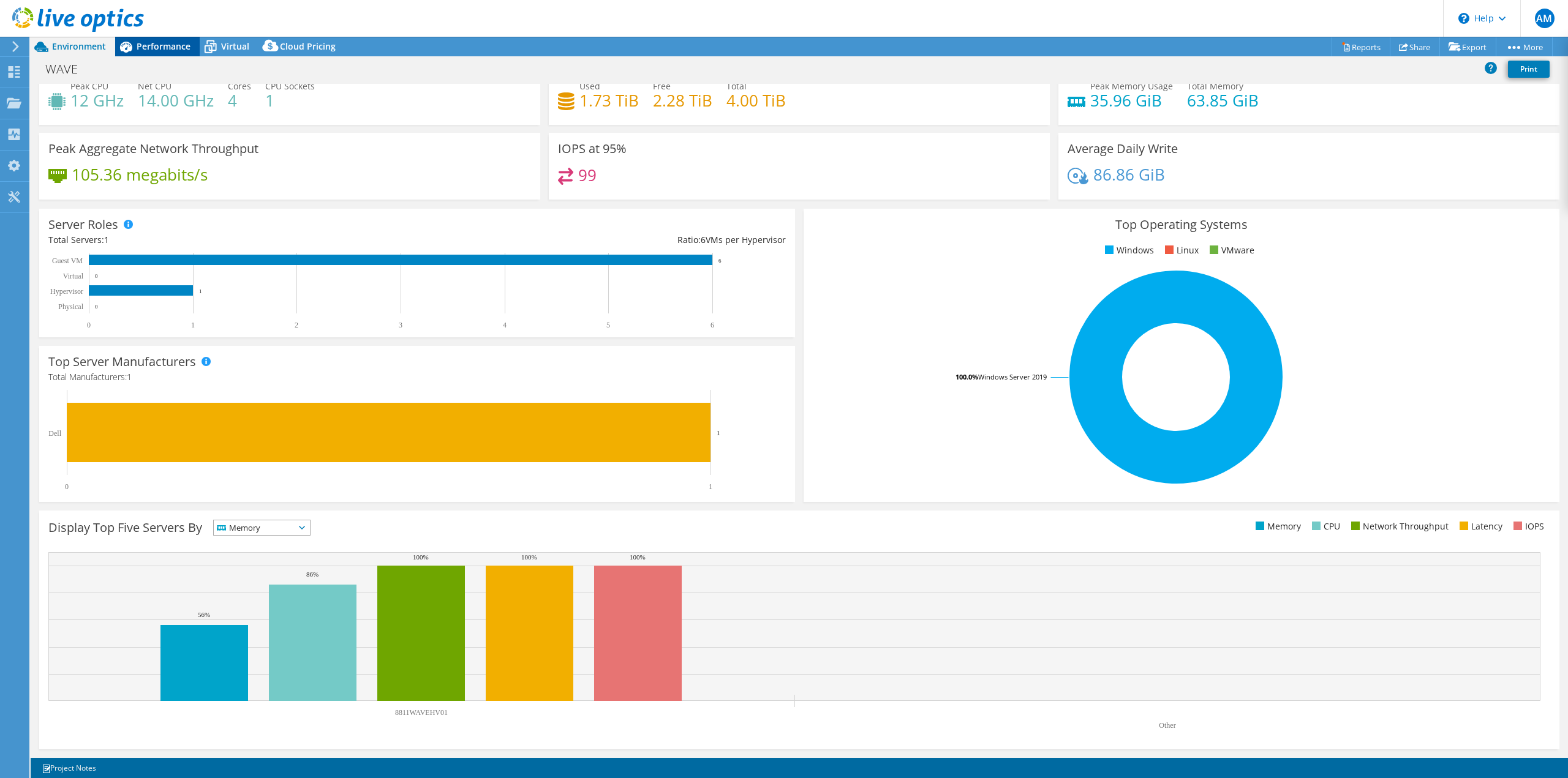
click at [147, 44] on span "Performance" at bounding box center [164, 47] width 54 height 12
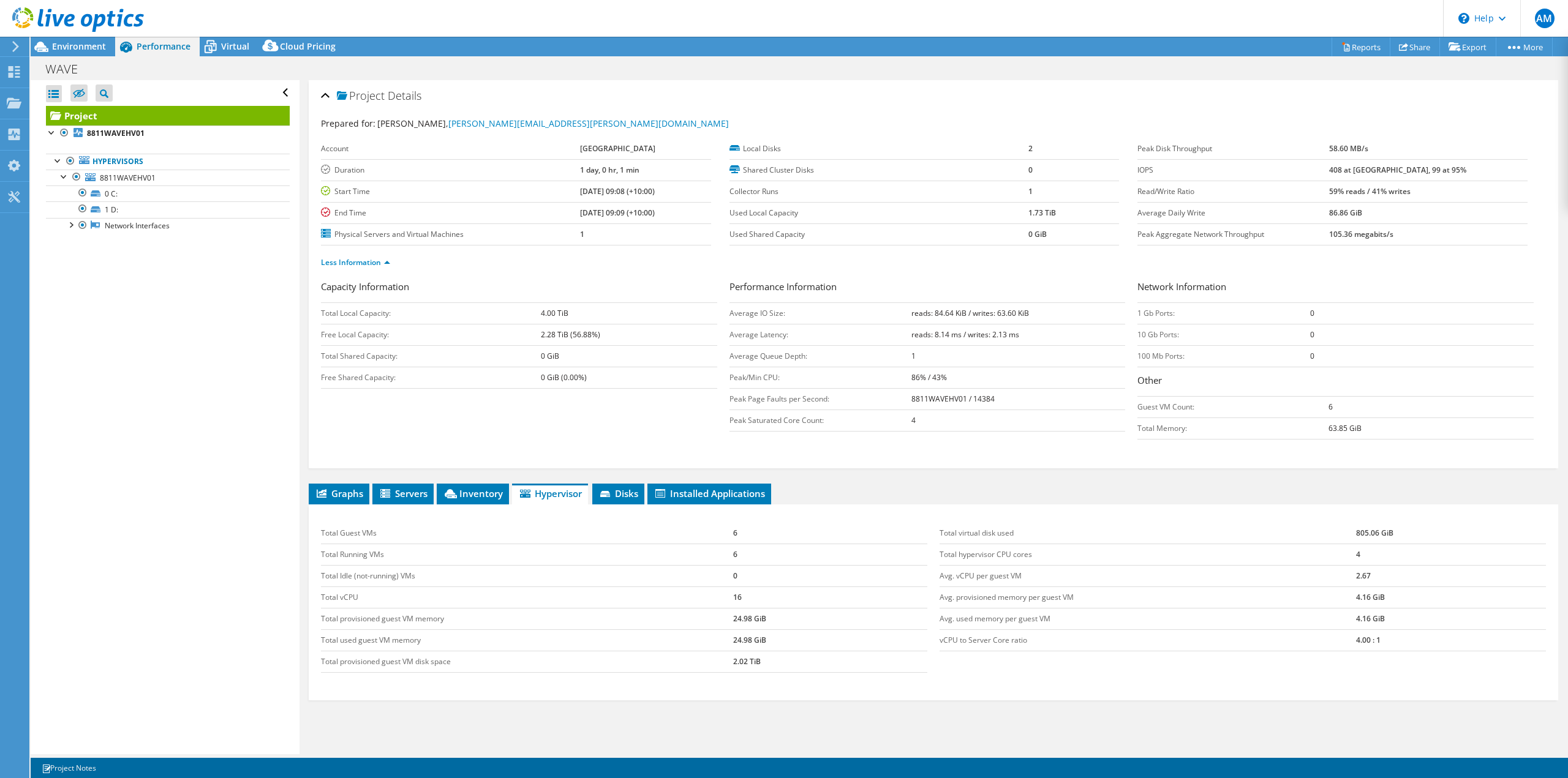
scroll to position [0, 0]
click at [343, 494] on span "Graphs" at bounding box center [339, 494] width 48 height 12
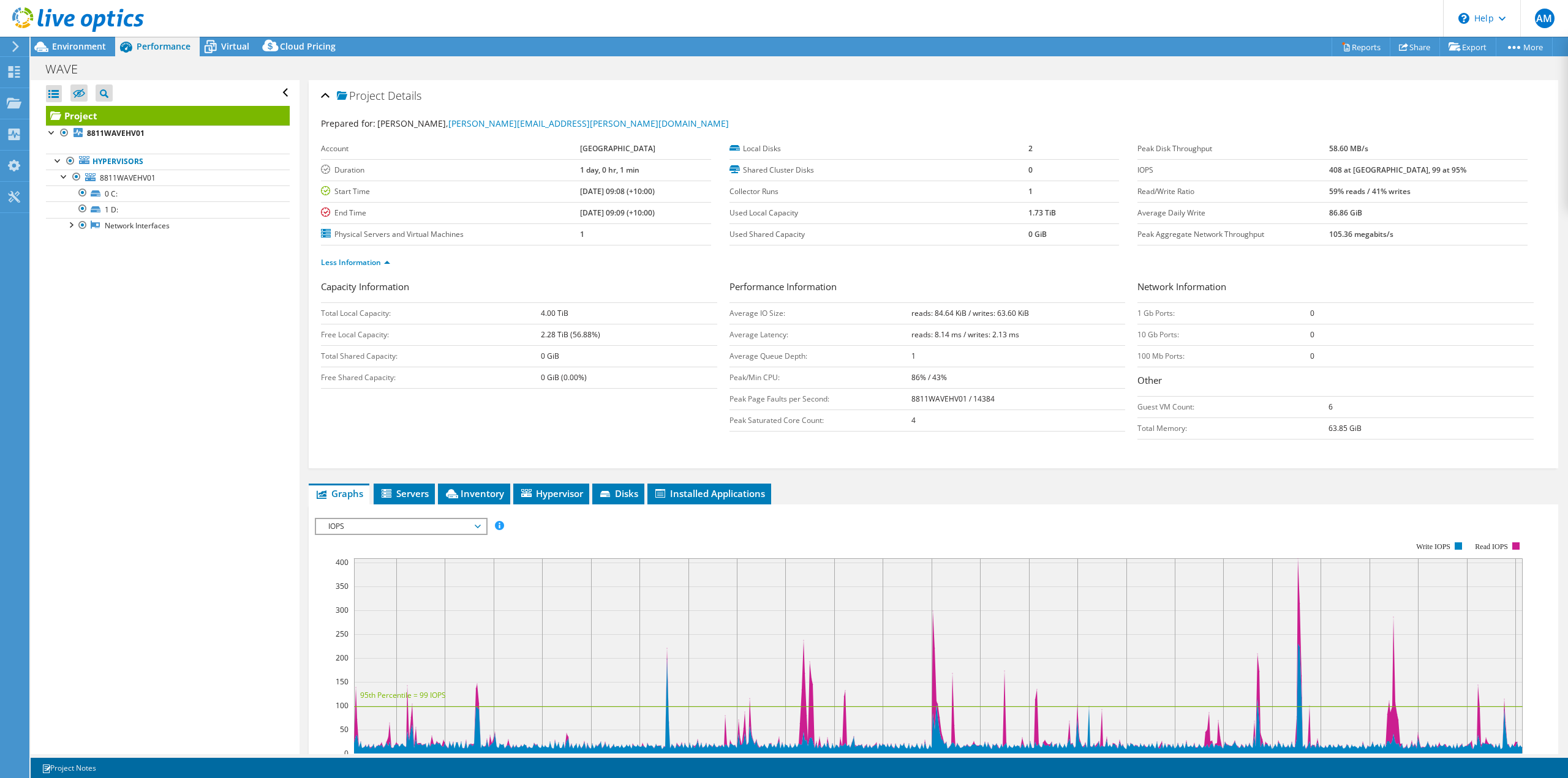
click at [388, 531] on span "IOPS" at bounding box center [401, 527] width 158 height 15
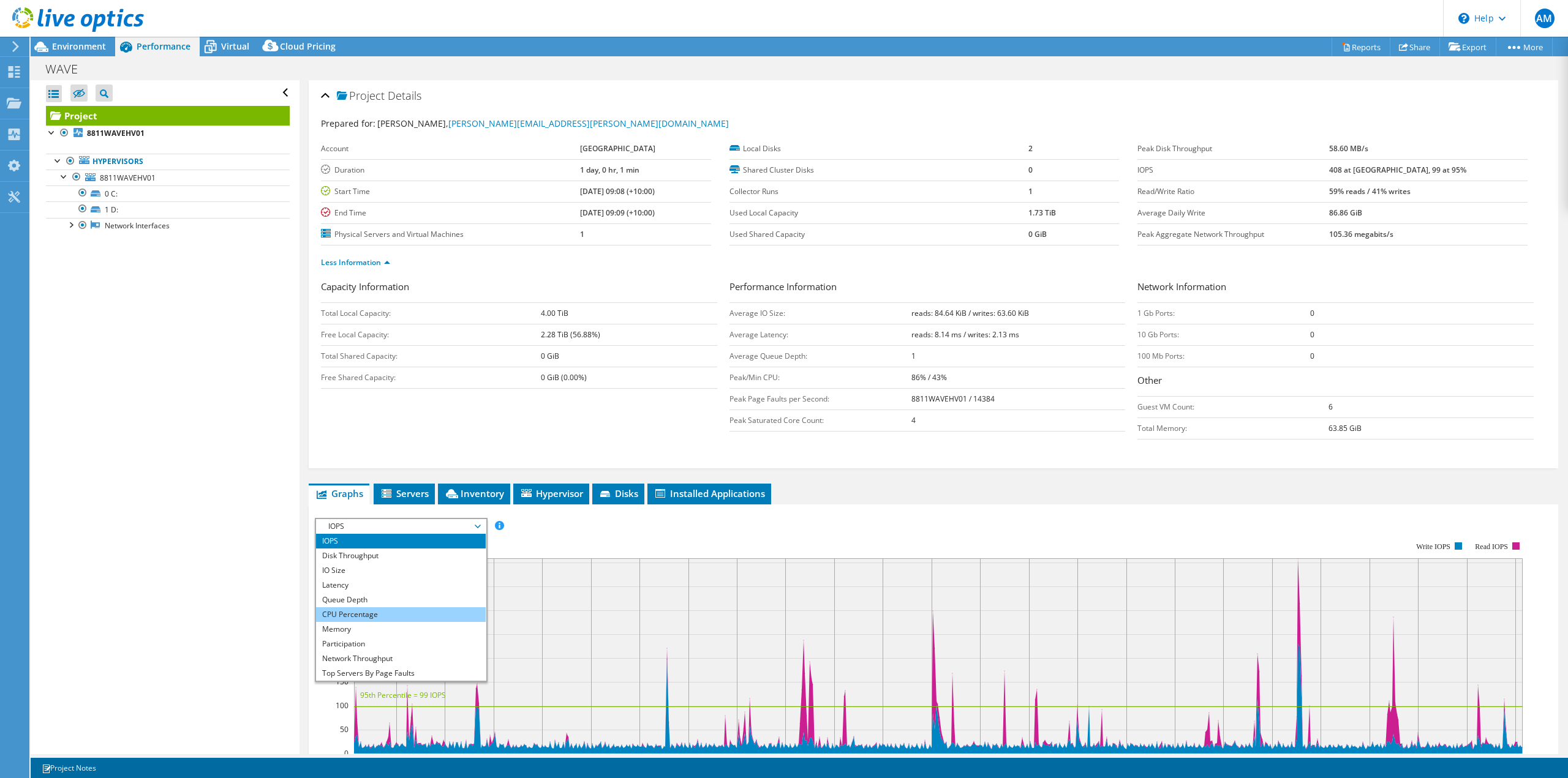
click at [371, 617] on li "CPU Percentage" at bounding box center [401, 615] width 170 height 15
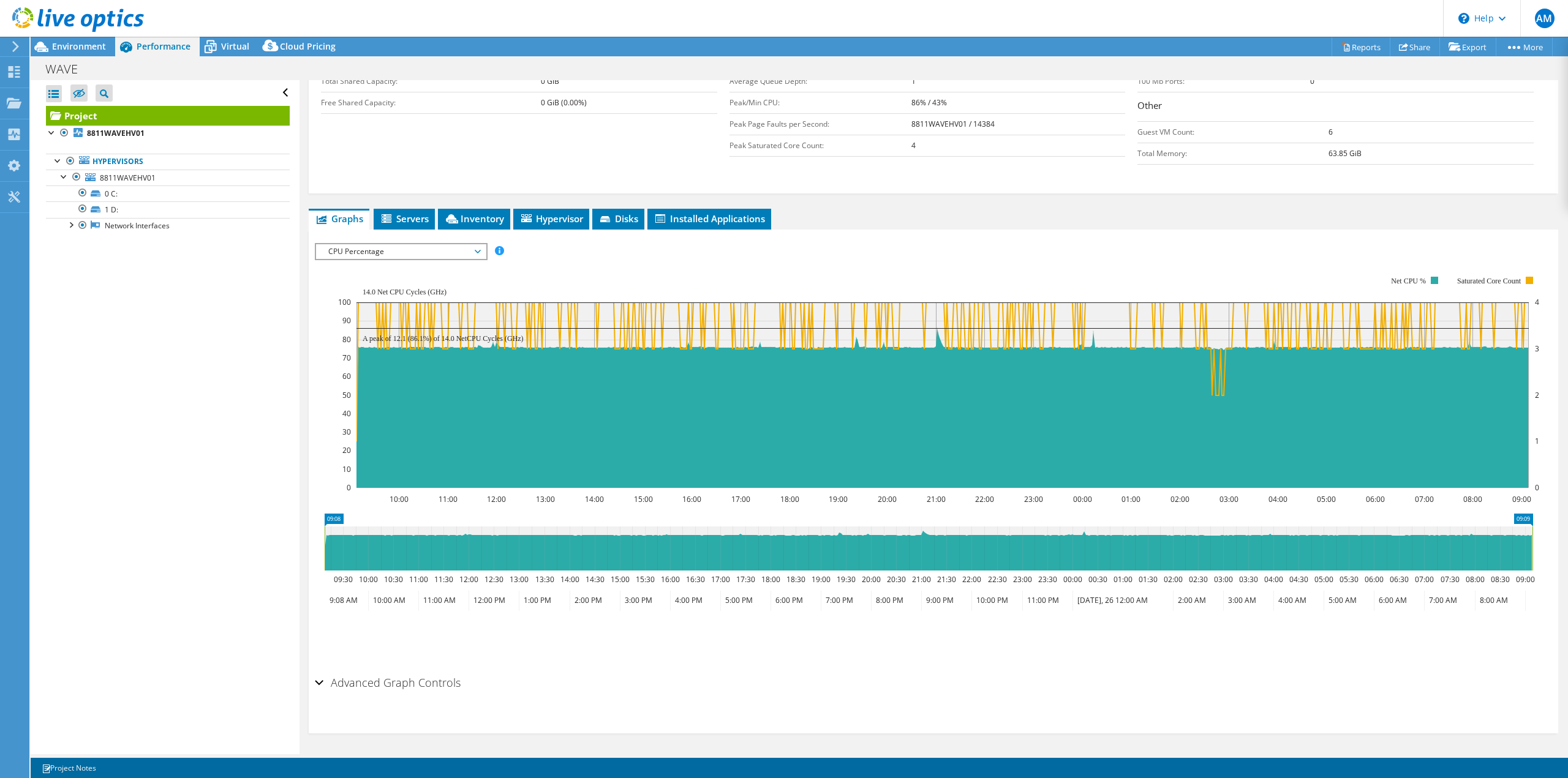
scroll to position [275, 0]
click at [425, 250] on span "CPU Percentage" at bounding box center [401, 251] width 158 height 15
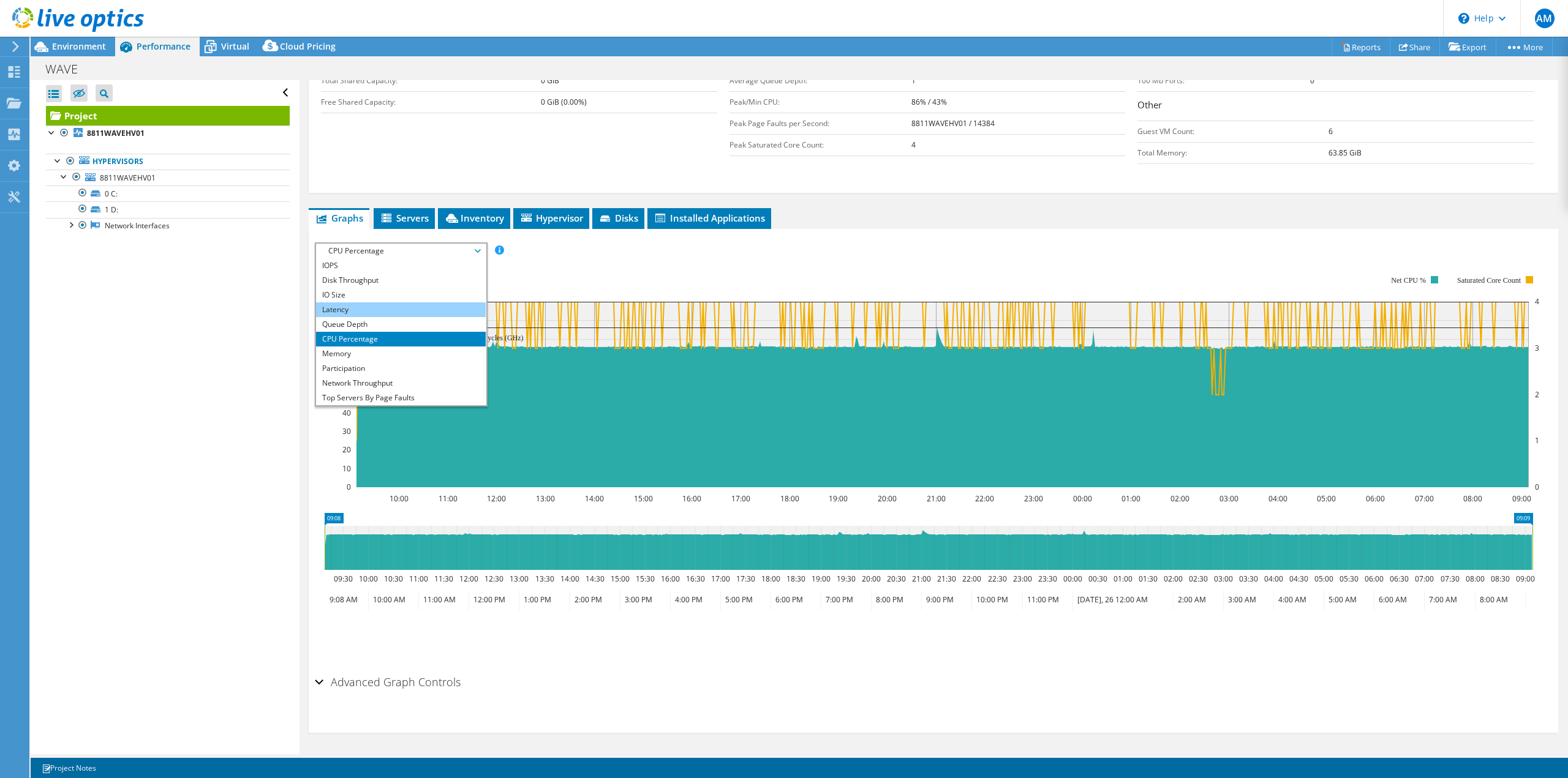
scroll to position [215, 0]
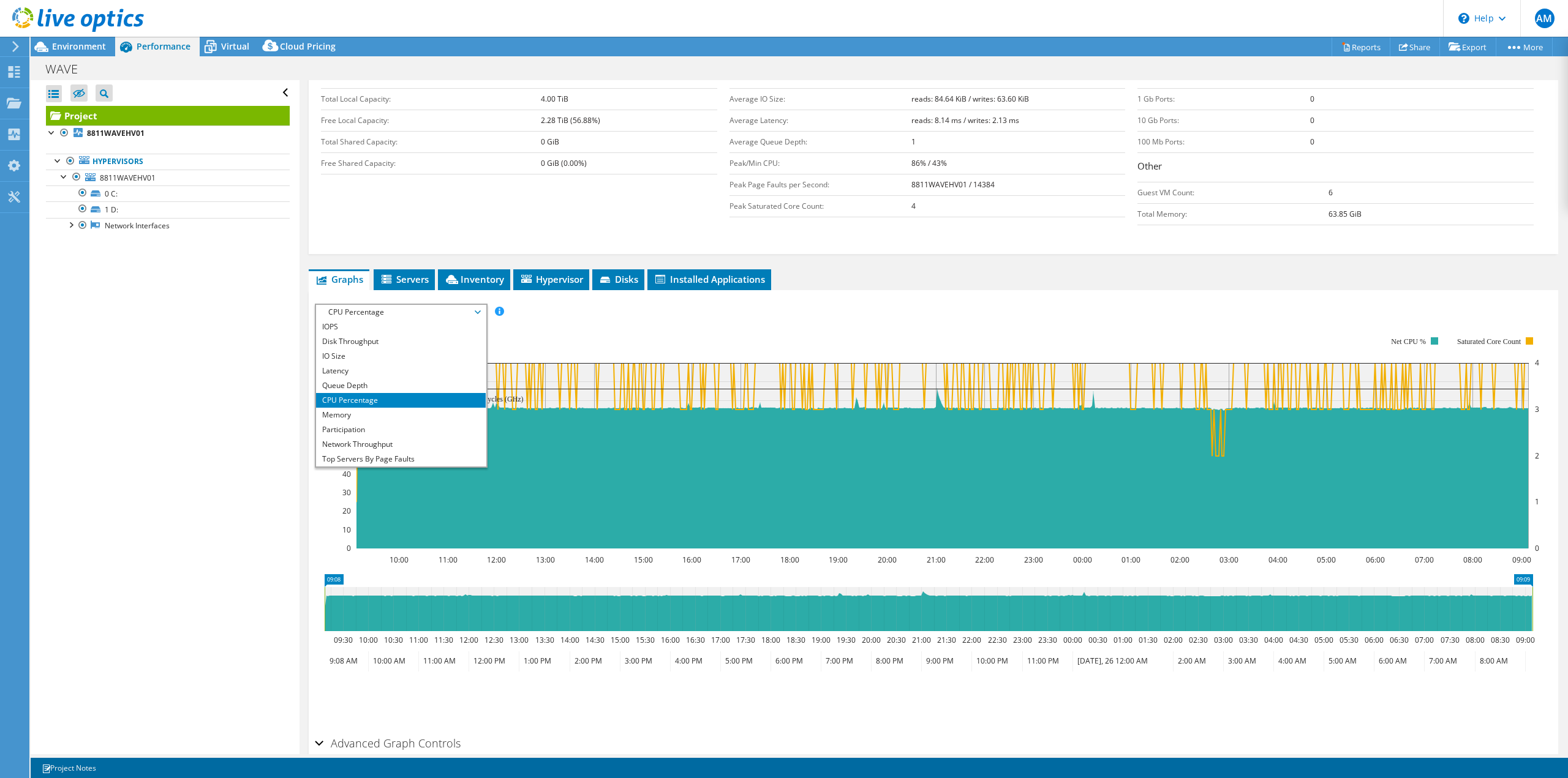
click at [365, 311] on span "CPU Percentage" at bounding box center [401, 312] width 158 height 15
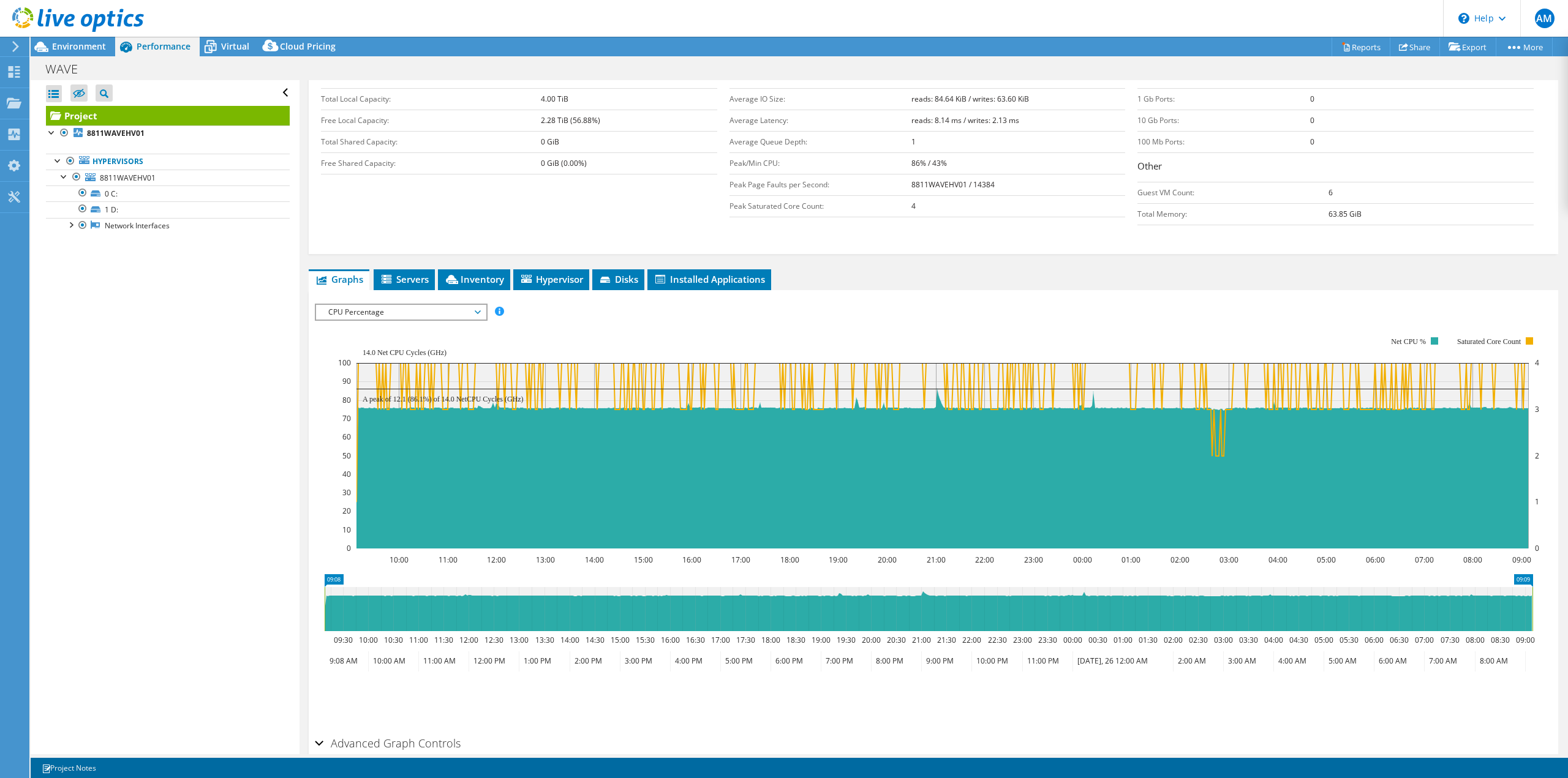
click at [364, 301] on div "IOPS Disk Throughput IO Size Latency Queue Depth CPU Percentage Memory Page Fau…" at bounding box center [933, 515] width 1237 height 434
click at [365, 308] on span "CPU Percentage" at bounding box center [401, 312] width 158 height 15
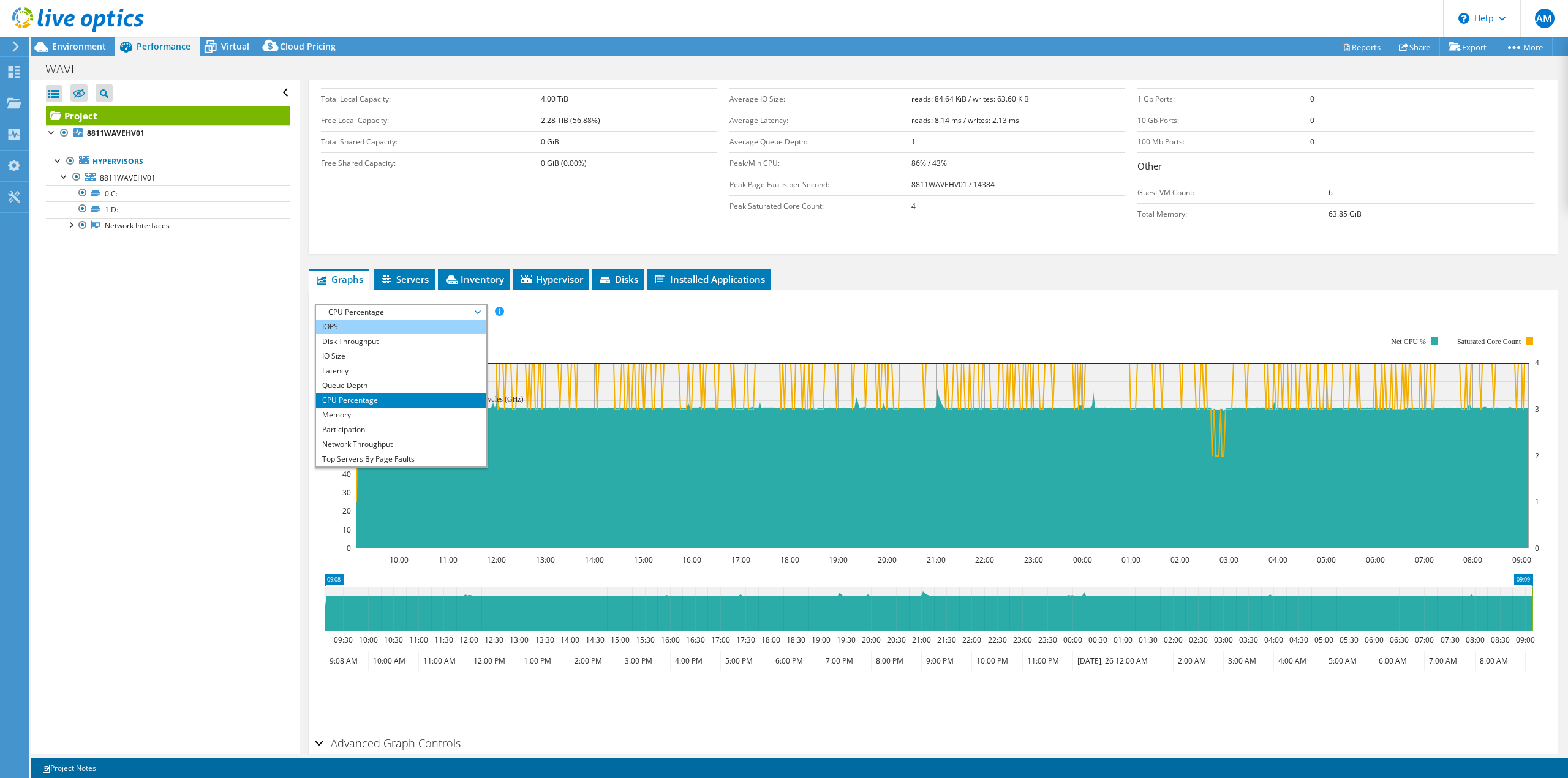
click at [345, 326] on li "IOPS" at bounding box center [401, 327] width 170 height 15
